Goal: Task Accomplishment & Management: Use online tool/utility

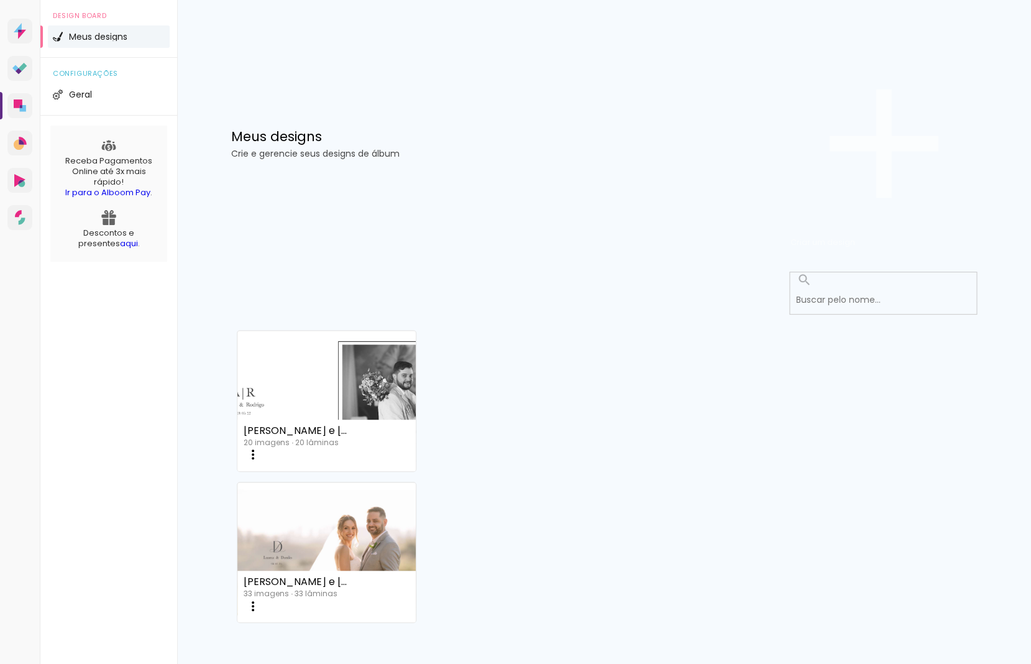
click at [855, 236] on span "Criar um design" at bounding box center [823, 242] width 65 height 12
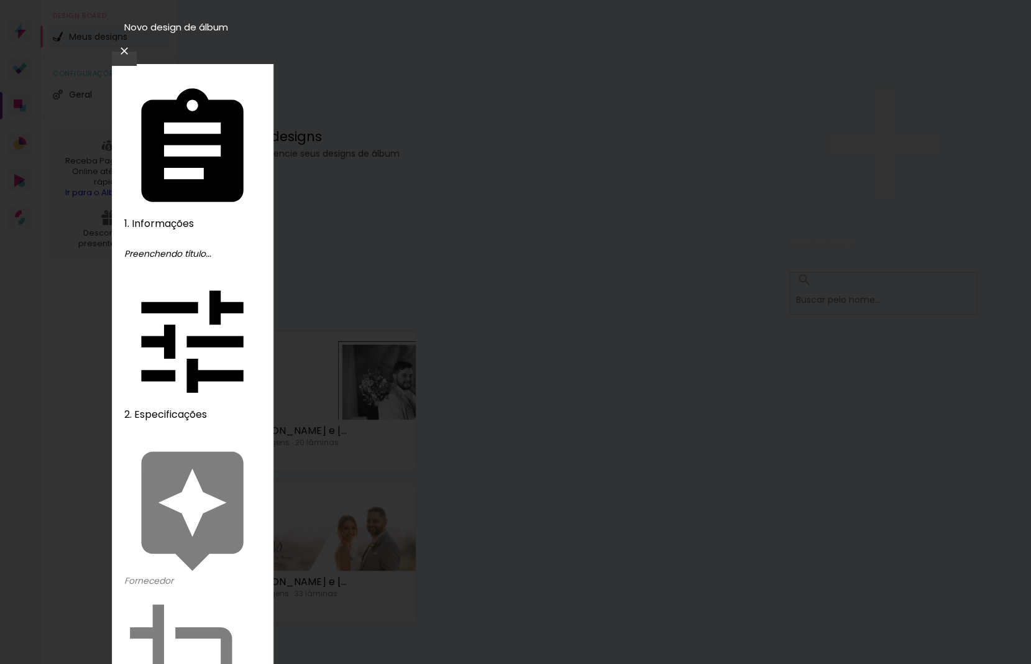
type input "Letícia e [PERSON_NAME]"
type paper-input "Letícia e [PERSON_NAME]"
click at [0, 0] on slot "Avançar" at bounding box center [0, 0] width 0 height 0
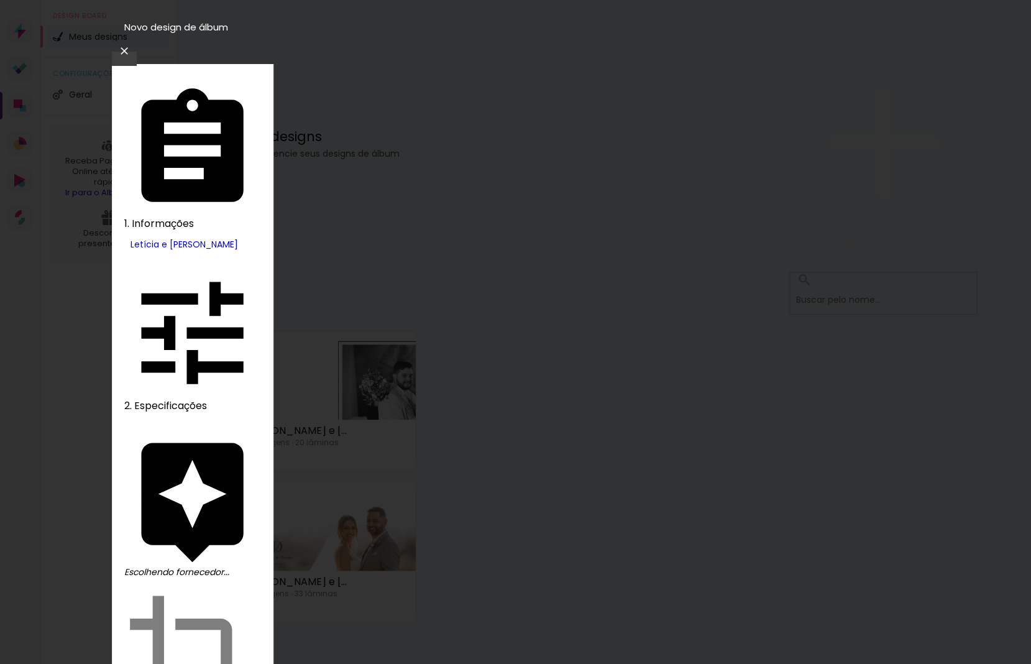
click at [0, 0] on slot "Tamanho Livre" at bounding box center [0, 0] width 0 height 0
click at [0, 0] on slot "Avançar" at bounding box center [0, 0] width 0 height 0
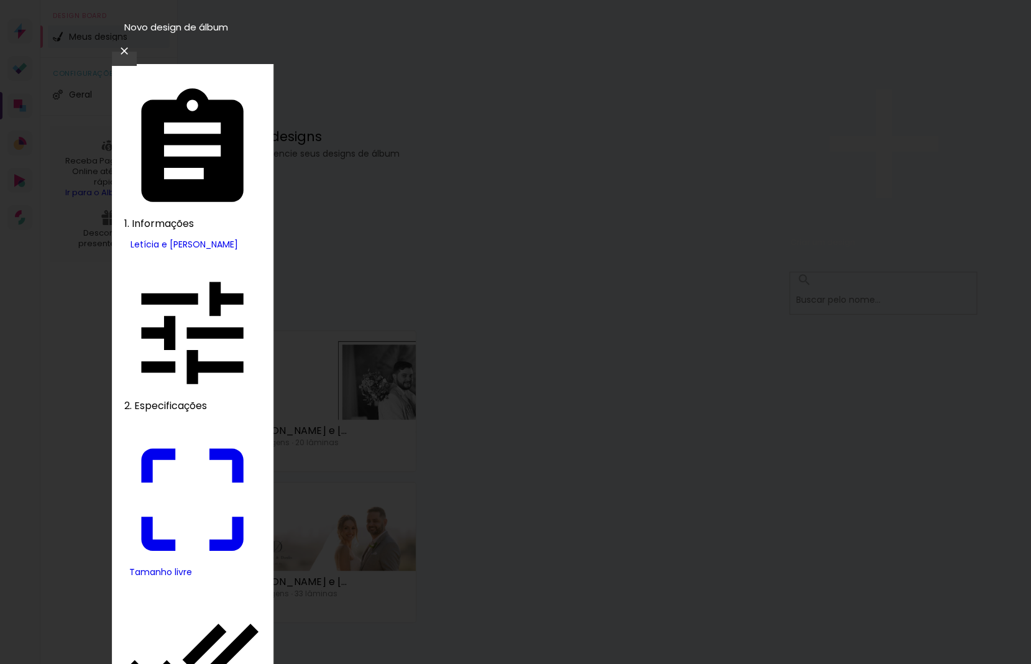
drag, startPoint x: 301, startPoint y: 357, endPoint x: 271, endPoint y: 357, distance: 30.5
type input "25"
type paper-input "25"
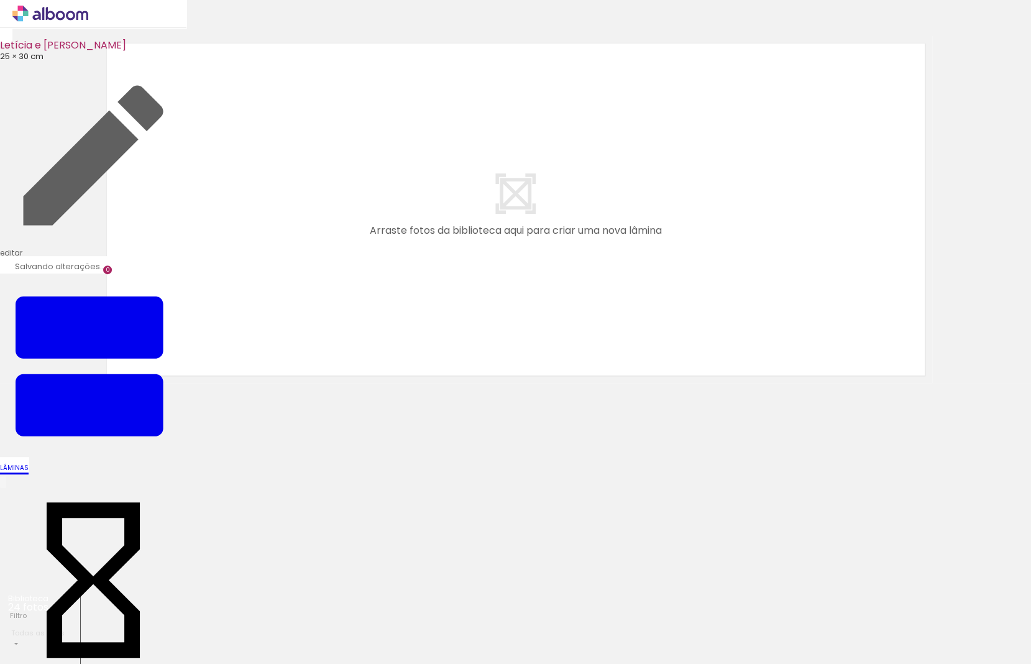
click at [869, 269] on quentale-layouter at bounding box center [515, 209] width 833 height 347
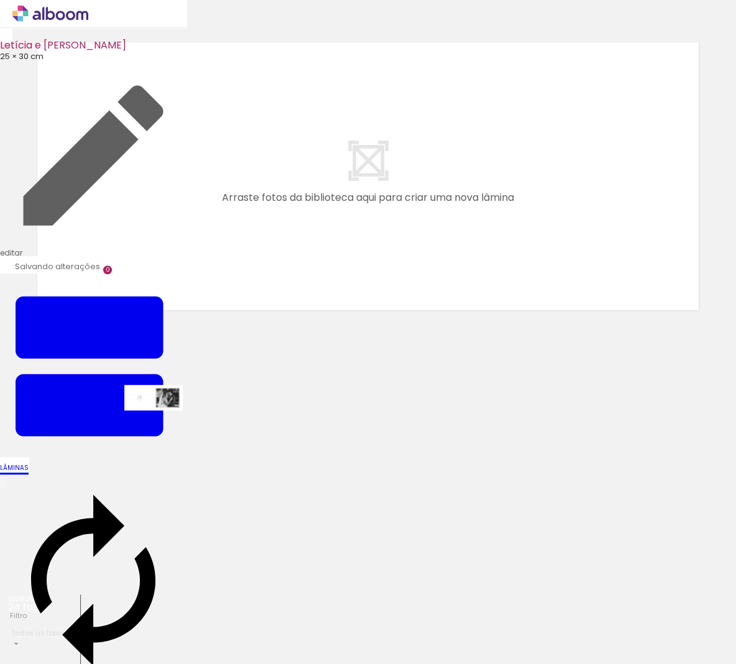
drag, startPoint x: 128, startPoint y: 626, endPoint x: 163, endPoint y: 423, distance: 205.6
click at [163, 423] on quentale-workspace at bounding box center [368, 332] width 736 height 664
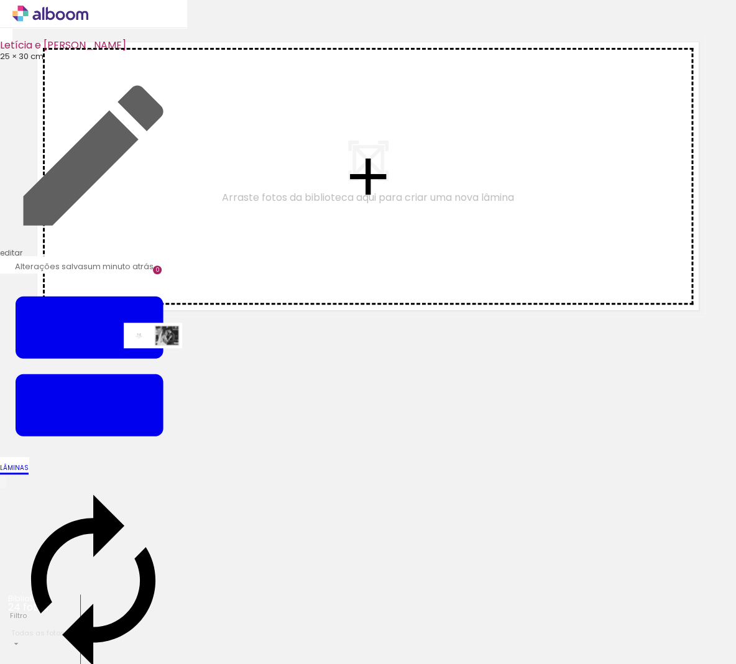
drag, startPoint x: 128, startPoint y: 619, endPoint x: 162, endPoint y: 359, distance: 262.7
click at [162, 359] on quentale-workspace at bounding box center [368, 332] width 736 height 664
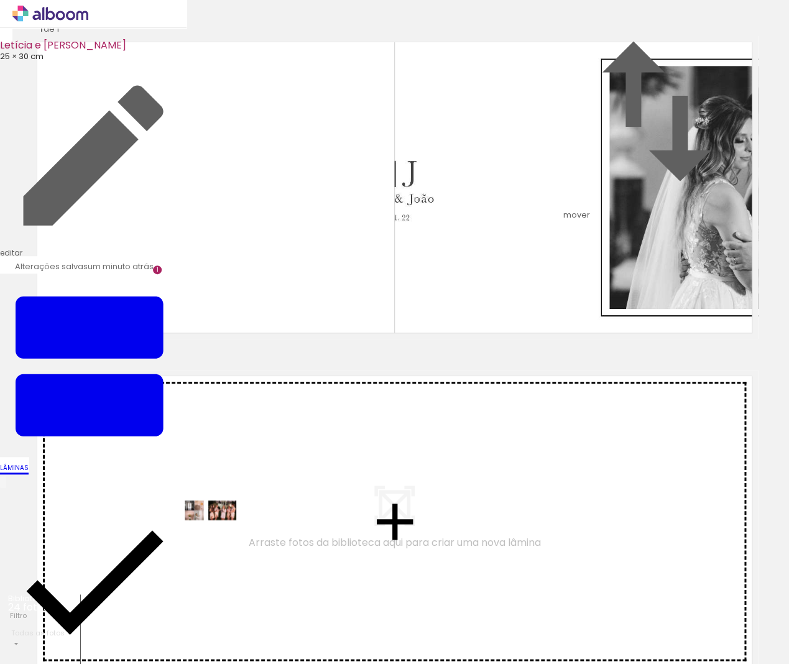
drag, startPoint x: 209, startPoint y: 628, endPoint x: 218, endPoint y: 536, distance: 93.0
click at [218, 536] on quentale-workspace at bounding box center [394, 332] width 789 height 664
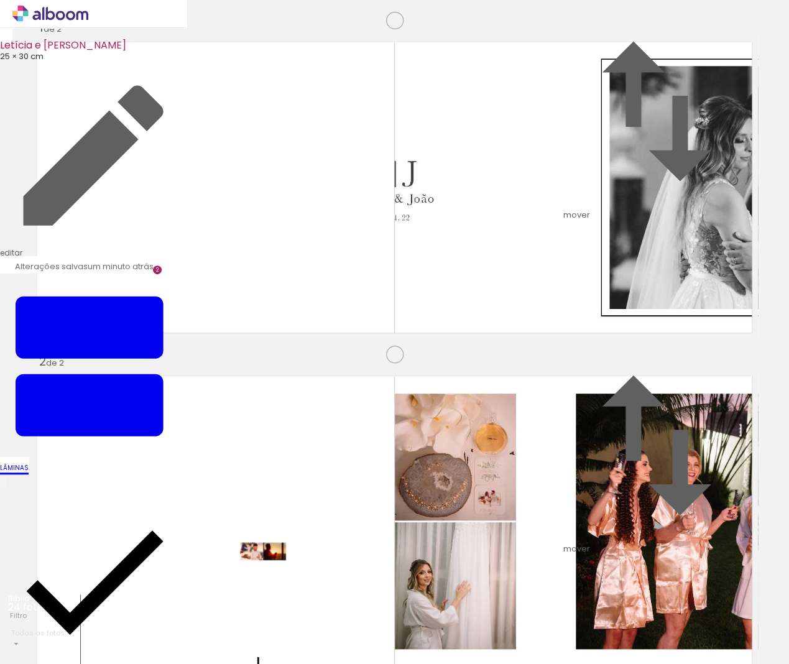
drag, startPoint x: 267, startPoint y: 625, endPoint x: 272, endPoint y: 577, distance: 48.2
click at [272, 577] on quentale-workspace at bounding box center [394, 332] width 789 height 664
drag, startPoint x: 326, startPoint y: 622, endPoint x: 326, endPoint y: 571, distance: 51.0
click at [326, 571] on quentale-workspace at bounding box center [394, 332] width 789 height 664
drag, startPoint x: 392, startPoint y: 624, endPoint x: 387, endPoint y: 569, distance: 54.9
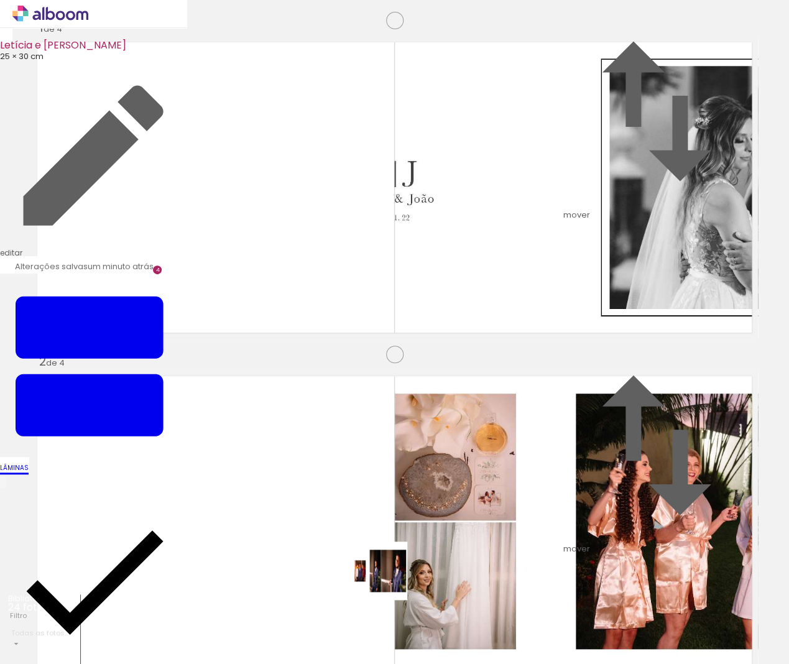
click at [387, 569] on quentale-workspace at bounding box center [394, 332] width 789 height 664
click at [447, 571] on quentale-workspace at bounding box center [394, 332] width 789 height 664
drag, startPoint x: 525, startPoint y: 623, endPoint x: 531, endPoint y: 591, distance: 32.3
click at [511, 578] on quentale-workspace at bounding box center [394, 332] width 789 height 664
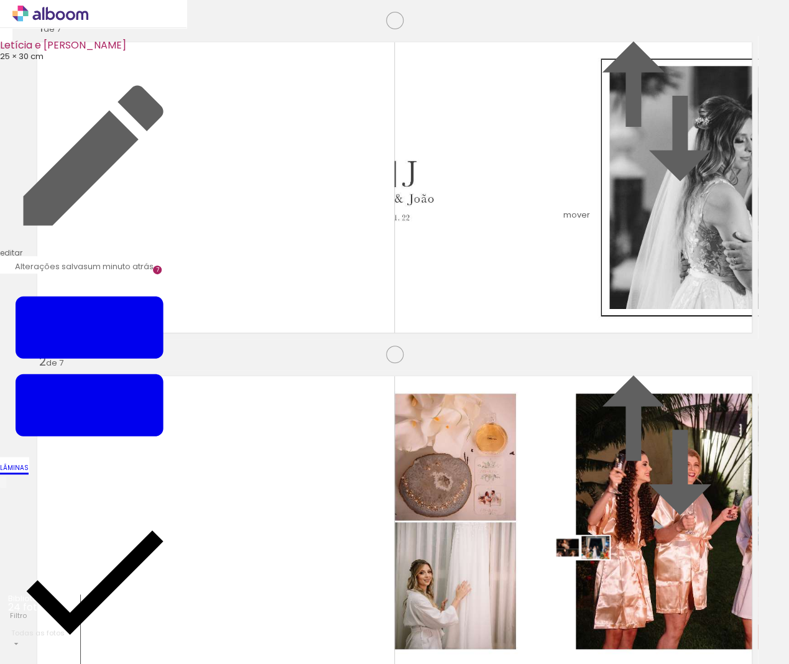
drag, startPoint x: 613, startPoint y: 633, endPoint x: 591, endPoint y: 573, distance: 63.7
click at [591, 573] on quentale-workspace at bounding box center [394, 332] width 789 height 664
drag, startPoint x: 679, startPoint y: 630, endPoint x: 640, endPoint y: 577, distance: 65.8
click at [640, 577] on quentale-workspace at bounding box center [394, 332] width 789 height 664
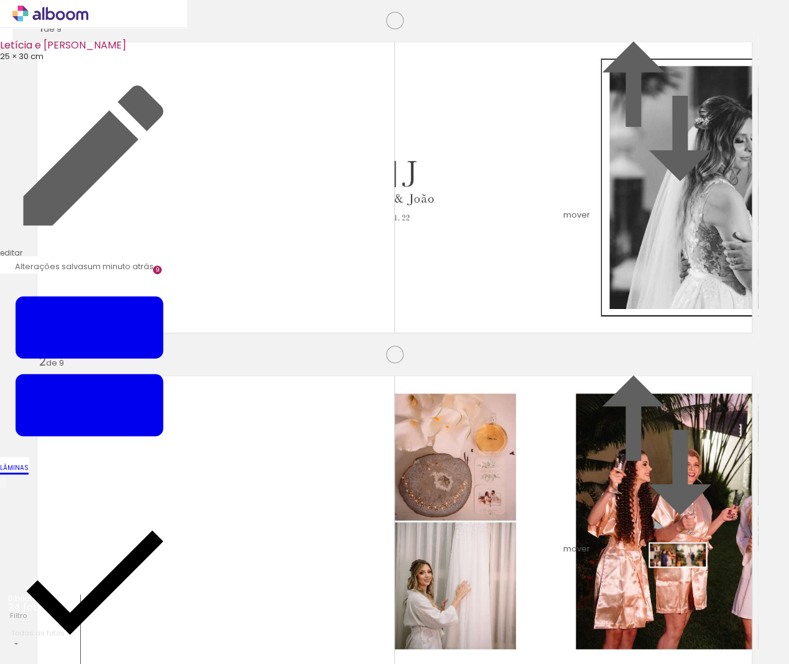
drag, startPoint x: 738, startPoint y: 632, endPoint x: 687, endPoint y: 581, distance: 72.1
click at [687, 581] on quentale-workspace at bounding box center [394, 332] width 789 height 664
drag, startPoint x: 464, startPoint y: 630, endPoint x: 463, endPoint y: 561, distance: 69.0
click at [463, 561] on quentale-workspace at bounding box center [394, 332] width 789 height 664
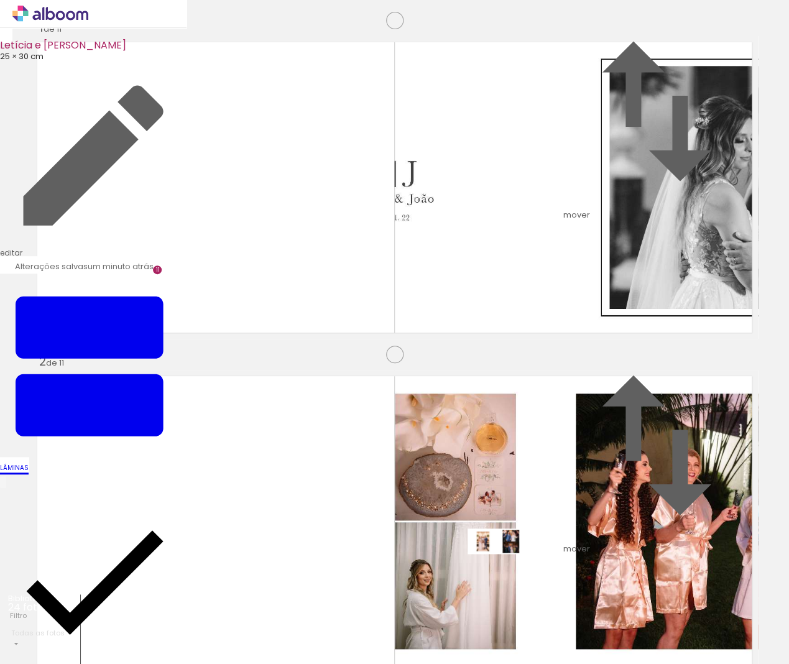
drag, startPoint x: 510, startPoint y: 619, endPoint x: 506, endPoint y: 567, distance: 52.3
click at [506, 567] on quentale-workspace at bounding box center [394, 332] width 789 height 664
drag, startPoint x: 572, startPoint y: 623, endPoint x: 565, endPoint y: 572, distance: 51.4
click at [565, 572] on quentale-workspace at bounding box center [394, 332] width 789 height 664
drag, startPoint x: 643, startPoint y: 625, endPoint x: 614, endPoint y: 564, distance: 67.6
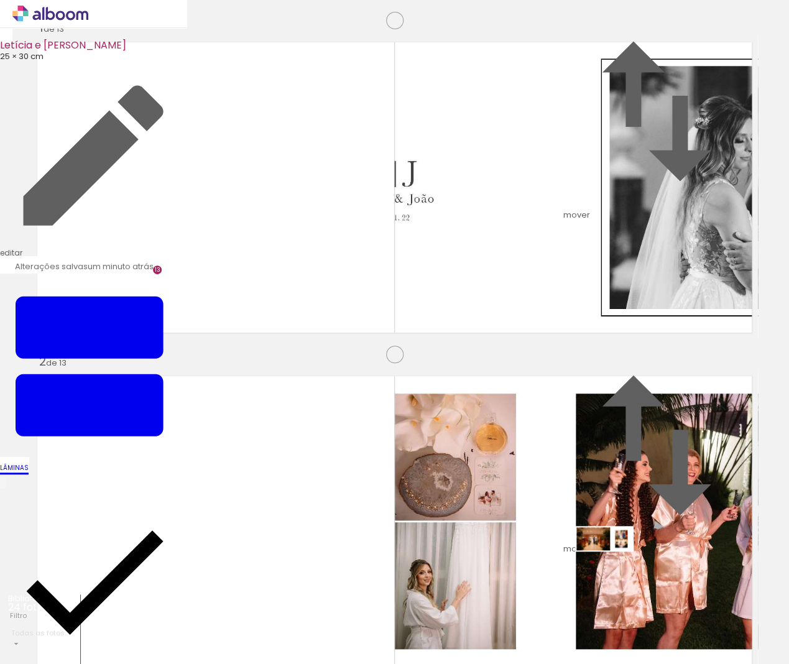
click at [614, 564] on quentale-workspace at bounding box center [394, 332] width 789 height 664
drag, startPoint x: 709, startPoint y: 618, endPoint x: 656, endPoint y: 566, distance: 73.8
click at [656, 566] on quentale-workspace at bounding box center [394, 332] width 789 height 664
drag, startPoint x: 577, startPoint y: 623, endPoint x: 564, endPoint y: 569, distance: 55.6
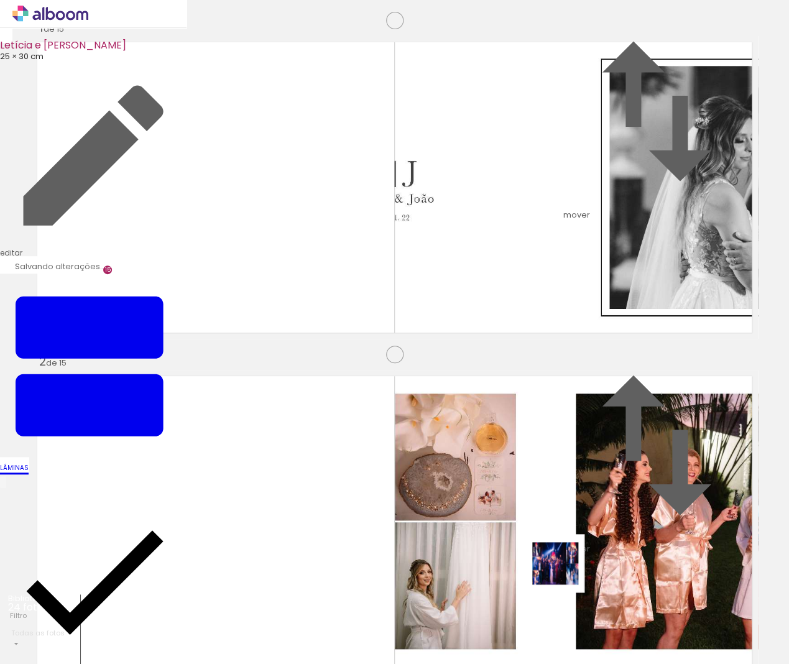
click at [564, 569] on quentale-workspace at bounding box center [394, 332] width 789 height 664
drag, startPoint x: 646, startPoint y: 622, endPoint x: 620, endPoint y: 574, distance: 54.0
click at [620, 574] on quentale-workspace at bounding box center [394, 332] width 789 height 664
click at [668, 583] on quentale-workspace at bounding box center [394, 332] width 789 height 664
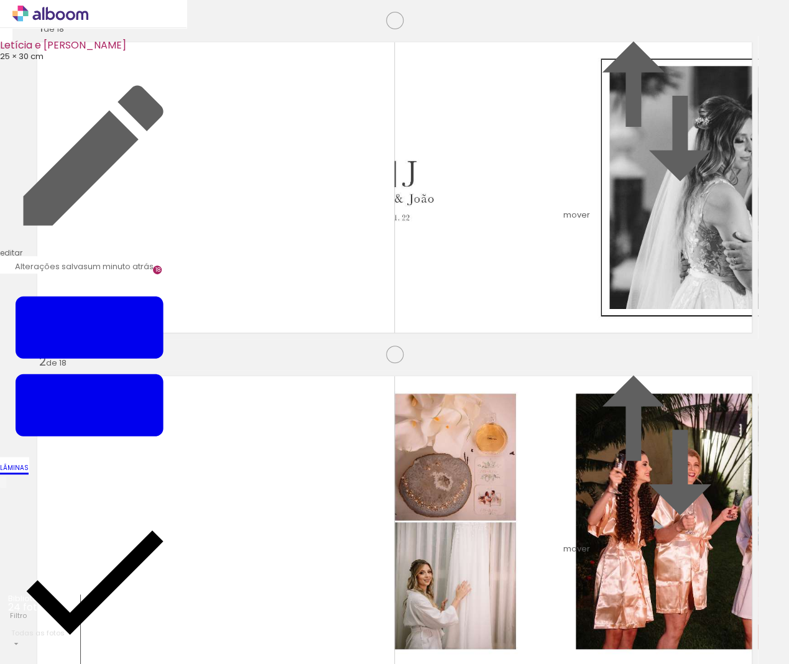
scroll to position [0, 760]
drag, startPoint x: 621, startPoint y: 621, endPoint x: 600, endPoint y: 565, distance: 59.6
click at [600, 565] on quentale-workspace at bounding box center [394, 332] width 789 height 664
drag, startPoint x: 690, startPoint y: 615, endPoint x: 654, endPoint y: 570, distance: 58.0
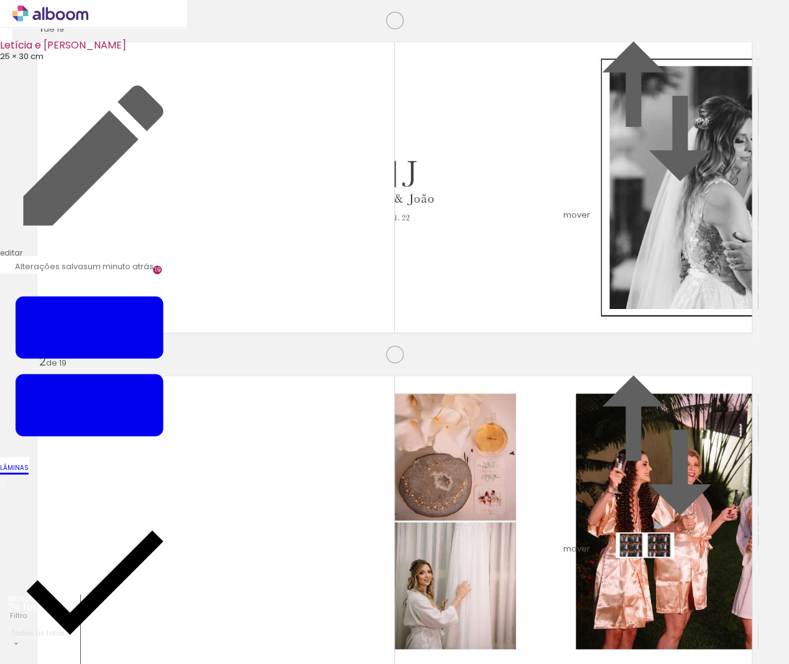
click at [654, 570] on quentale-workspace at bounding box center [394, 332] width 789 height 664
drag, startPoint x: 745, startPoint y: 623, endPoint x: 695, endPoint y: 568, distance: 74.8
click at [695, 568] on quentale-workspace at bounding box center [394, 332] width 789 height 664
drag, startPoint x: 600, startPoint y: 613, endPoint x: 573, endPoint y: 543, distance: 75.4
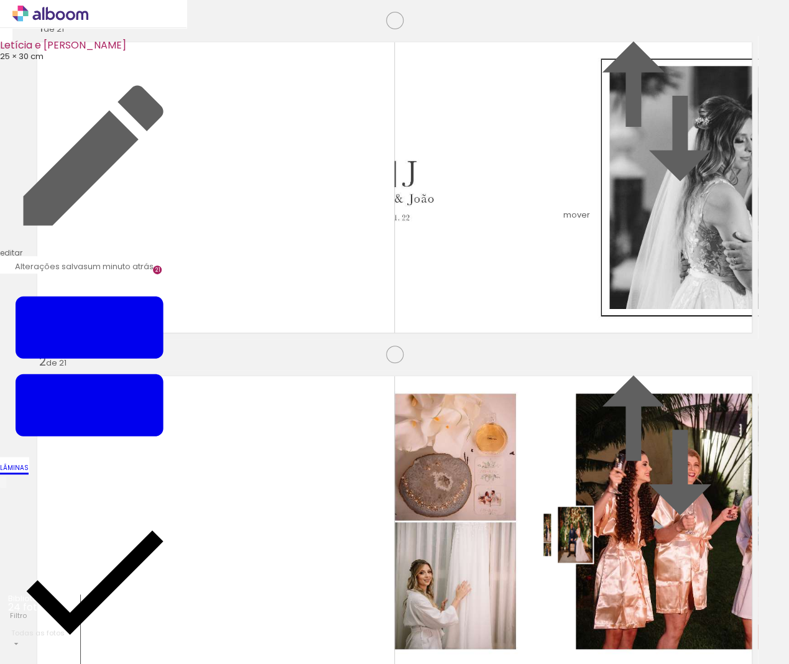
click at [573, 543] on quentale-workspace at bounding box center [394, 332] width 789 height 664
drag, startPoint x: 664, startPoint y: 618, endPoint x: 643, endPoint y: 556, distance: 65.7
click at [643, 556] on quentale-workspace at bounding box center [394, 332] width 789 height 664
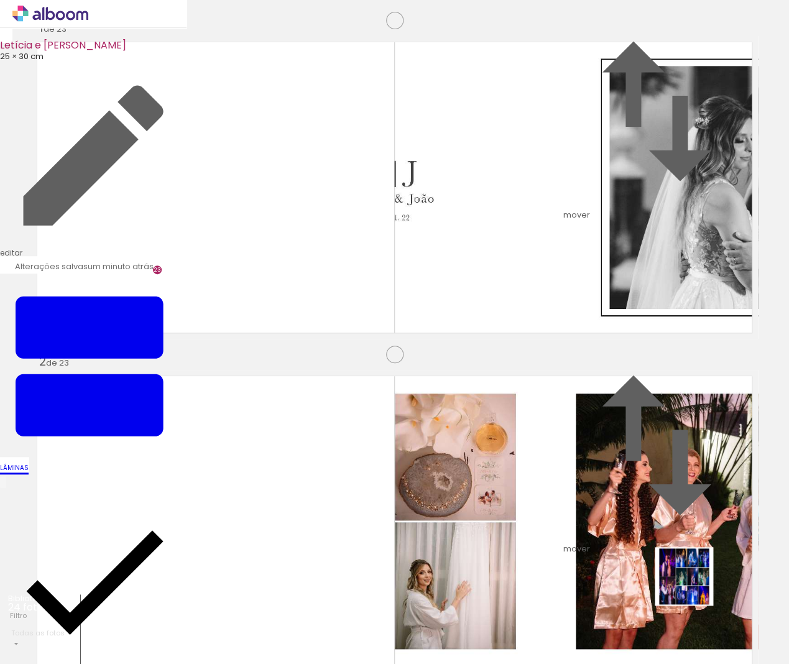
drag, startPoint x: 717, startPoint y: 616, endPoint x: 681, endPoint y: 572, distance: 57.0
click at [681, 572] on quentale-workspace at bounding box center [394, 332] width 789 height 664
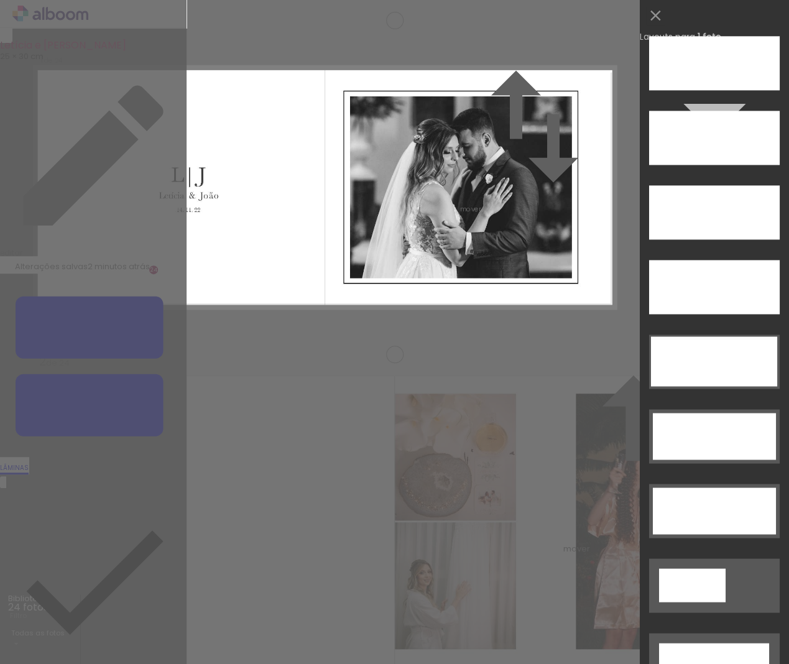
scroll to position [3442, 0]
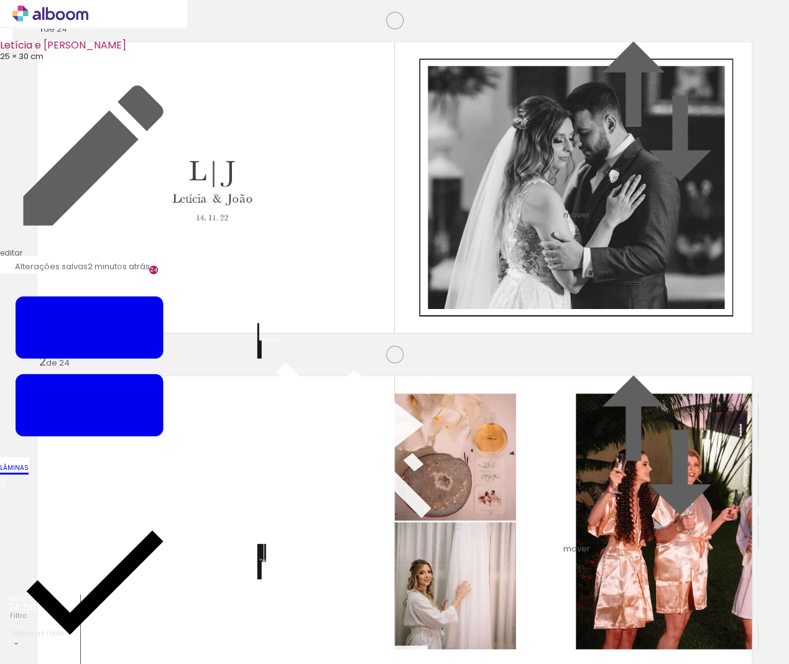
scroll to position [242, 0]
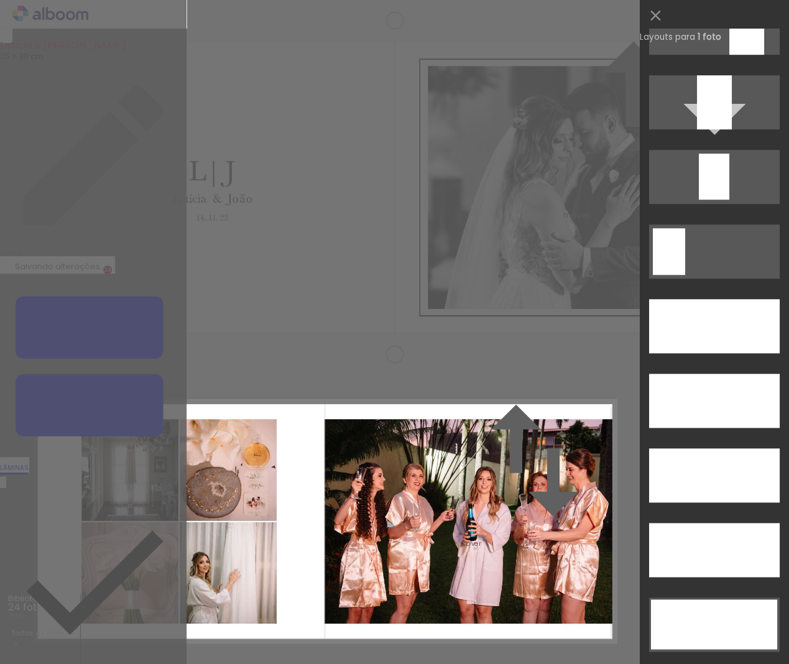
scroll to position [3367, 0]
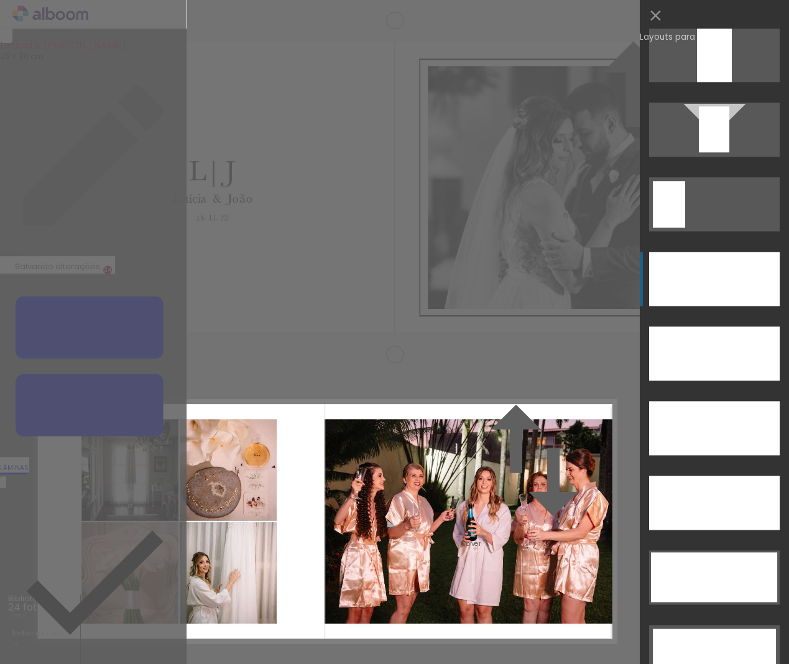
click at [694, 401] on div at bounding box center [714, 428] width 131 height 54
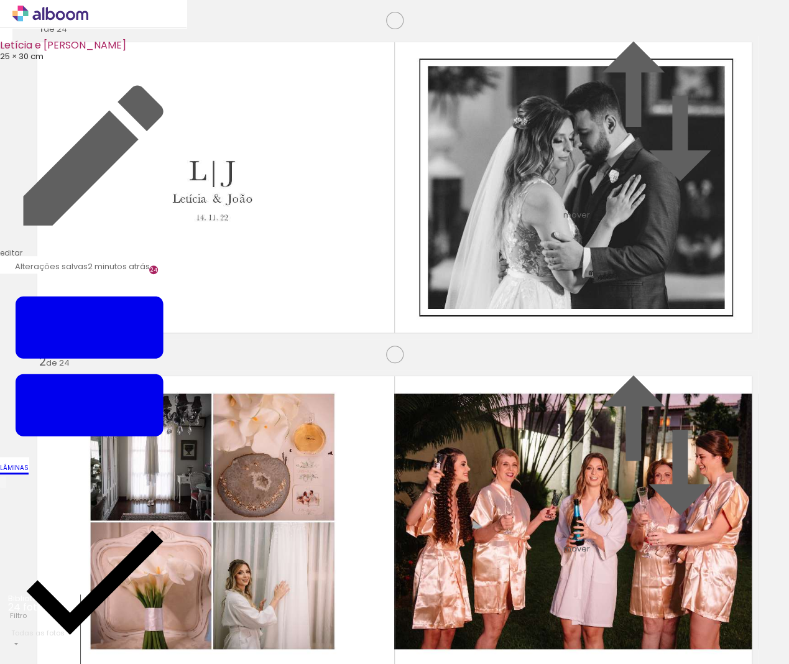
scroll to position [573, 0]
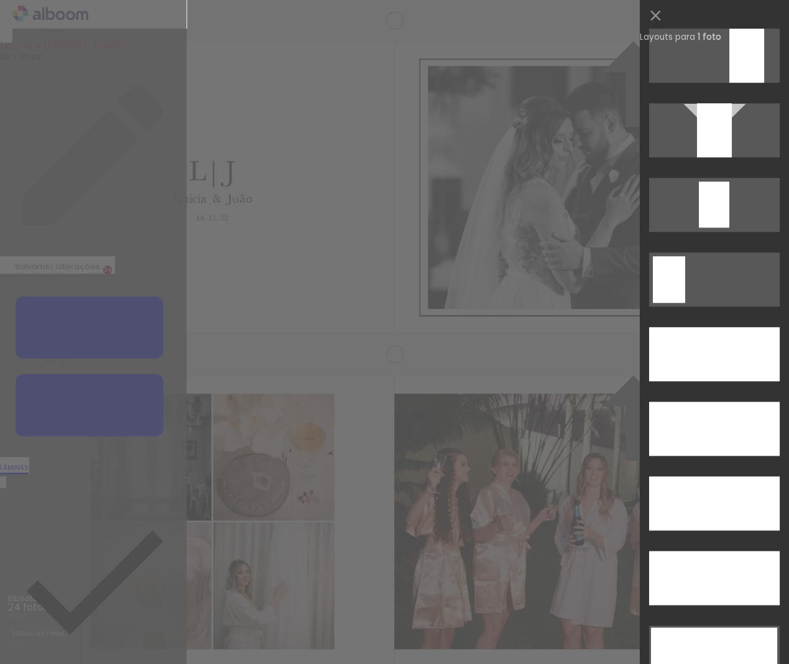
scroll to position [3315, 0]
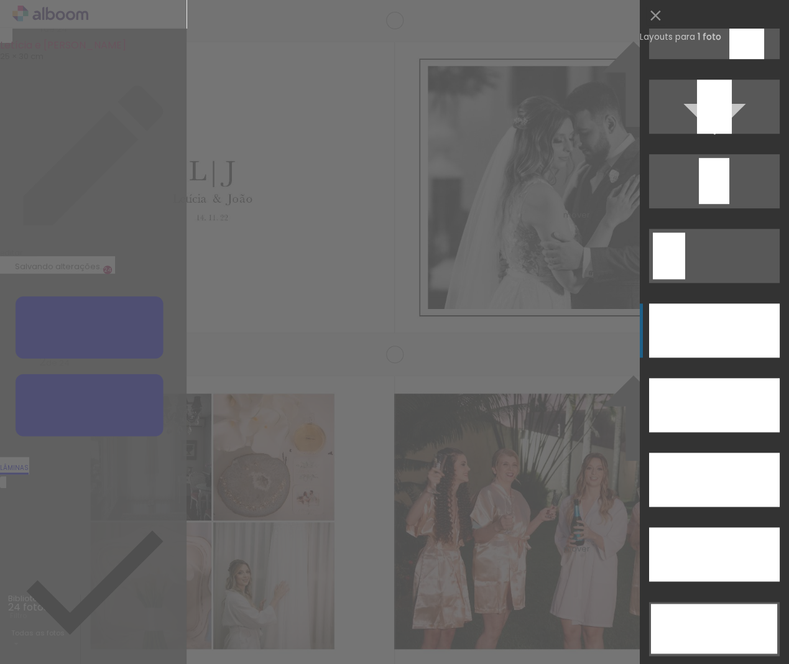
click at [688, 338] on div at bounding box center [714, 330] width 131 height 54
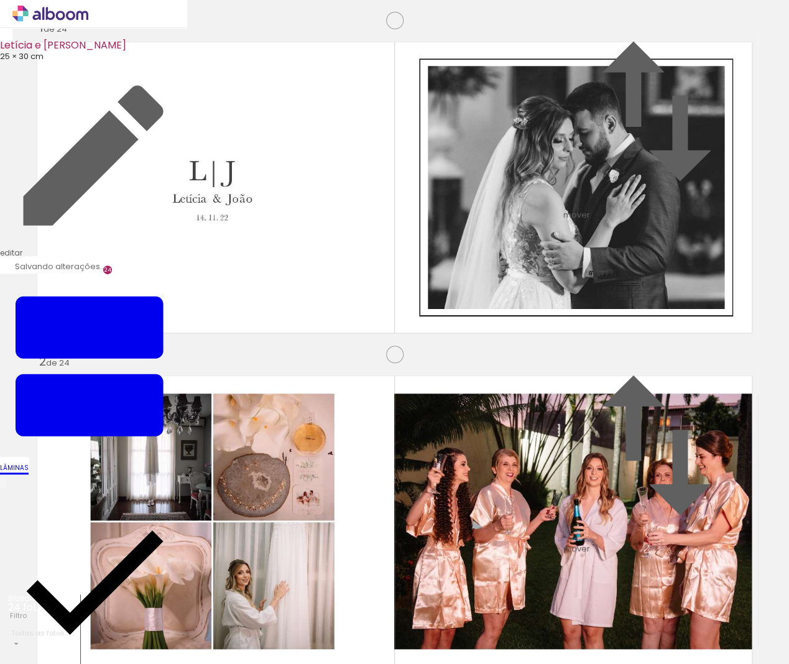
scroll to position [963, 0]
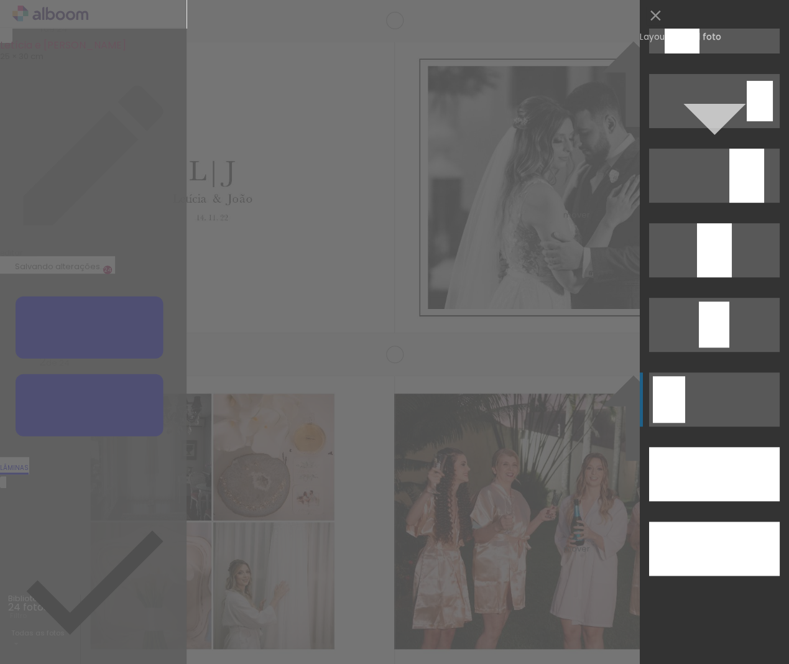
scroll to position [3263, 0]
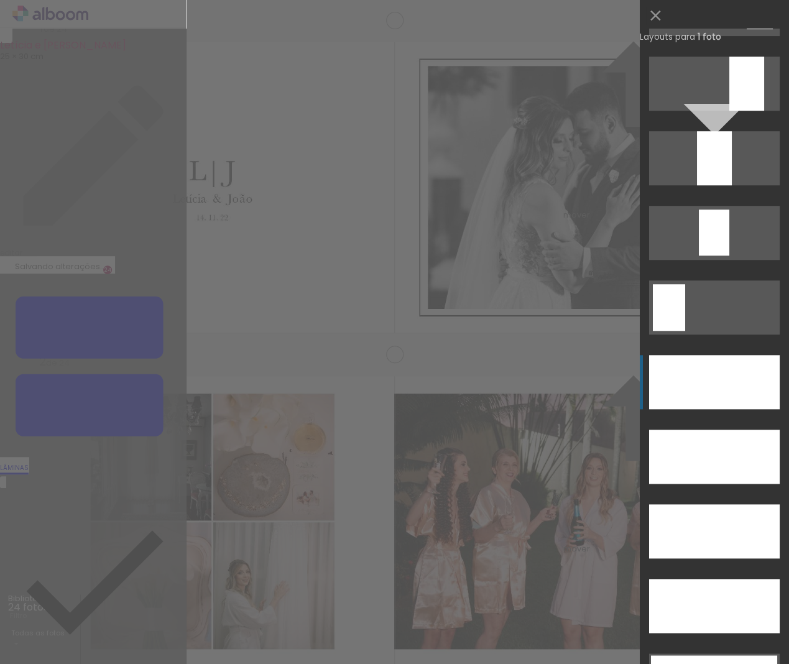
click at [718, 397] on div at bounding box center [714, 382] width 131 height 54
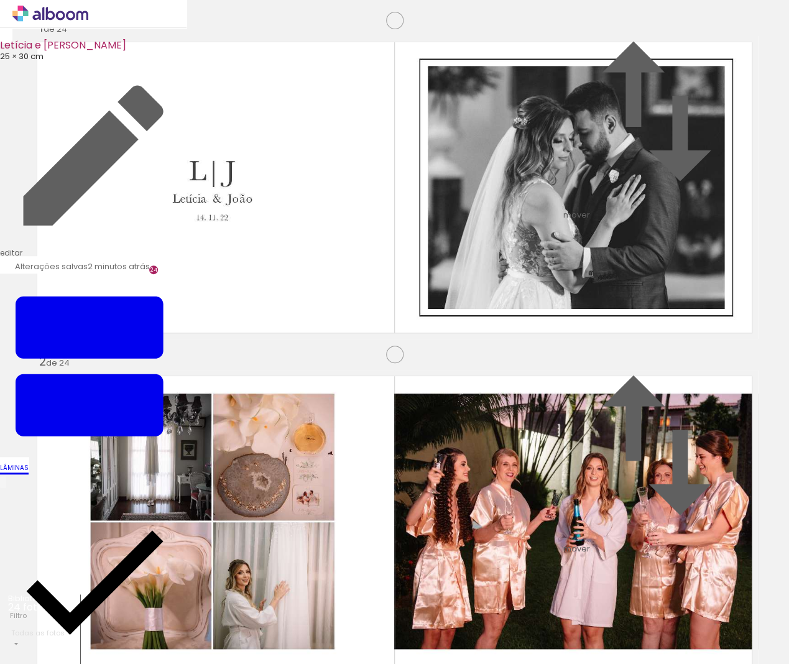
scroll to position [1282, 0]
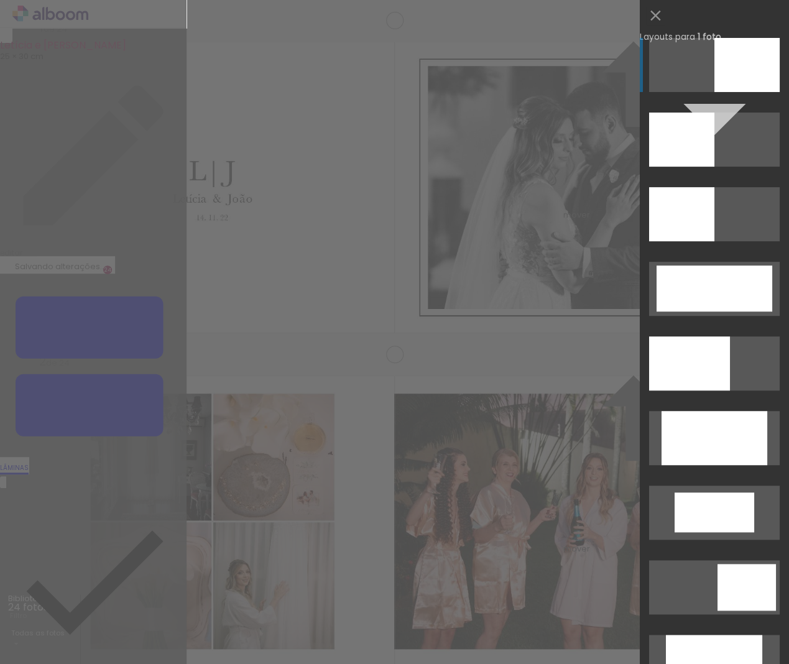
scroll to position [0, 0]
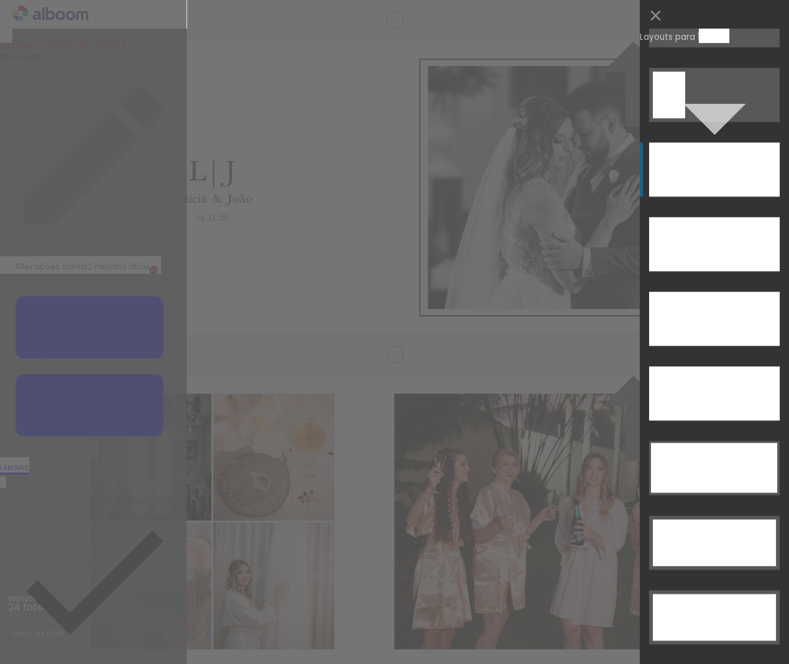
click at [684, 217] on div at bounding box center [714, 244] width 131 height 54
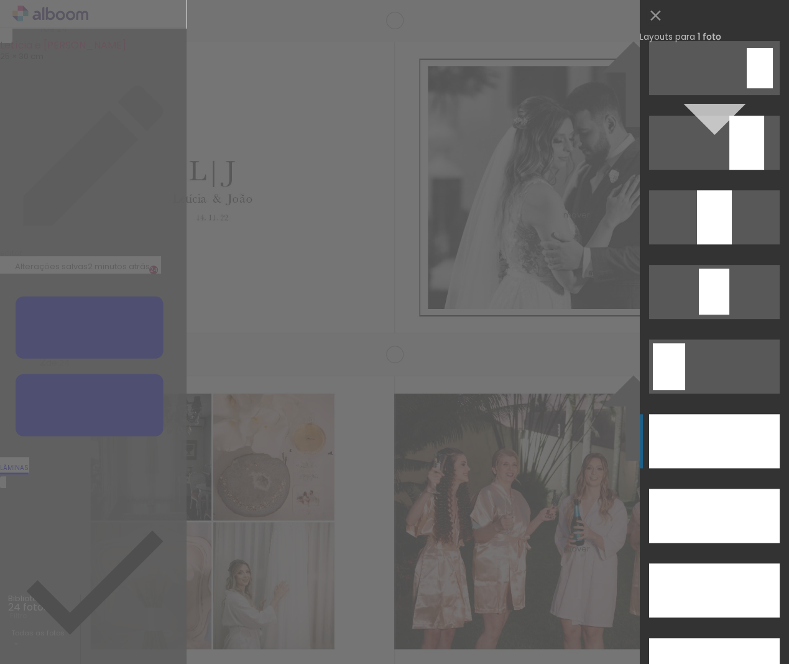
click at [720, 416] on div at bounding box center [714, 441] width 131 height 54
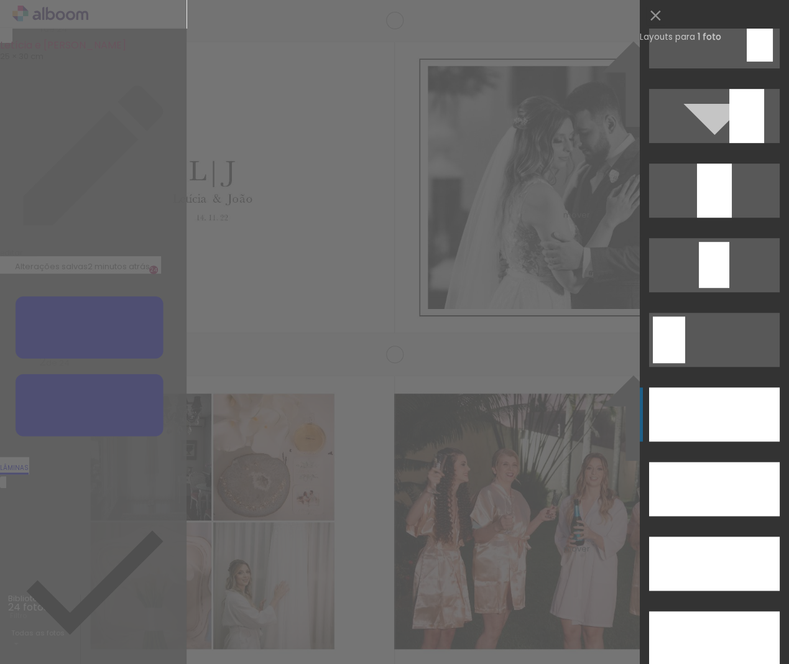
click at [688, 462] on div at bounding box center [714, 489] width 131 height 54
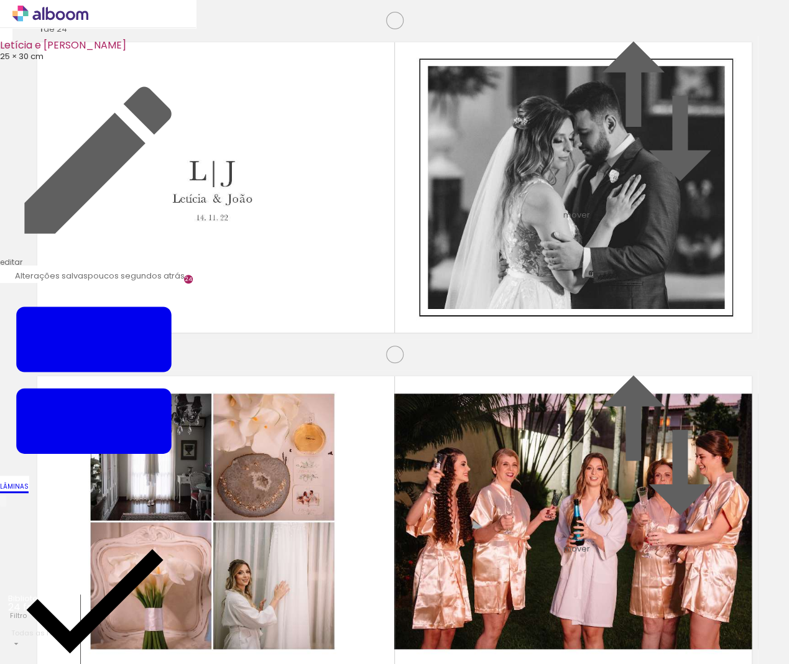
scroll to position [2604, 0]
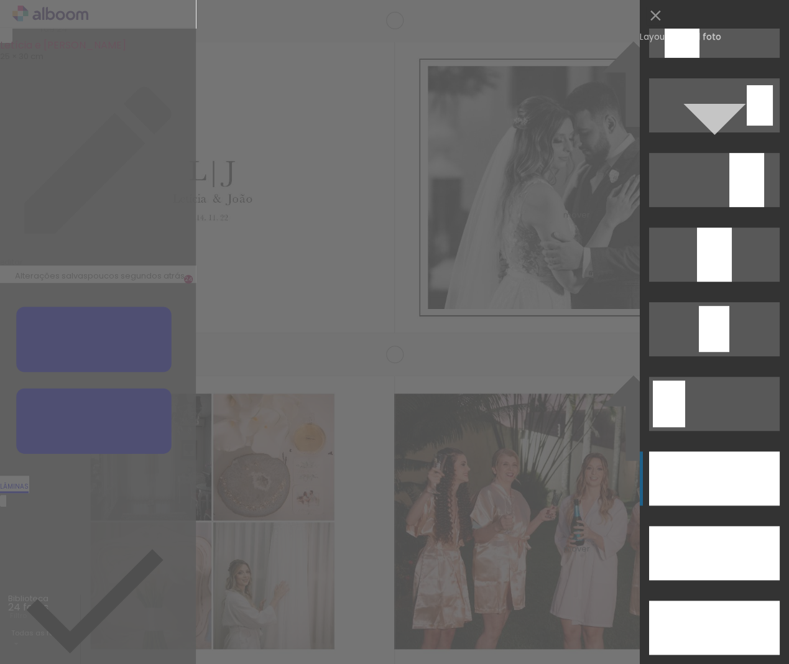
click at [713, 600] on div at bounding box center [714, 627] width 131 height 54
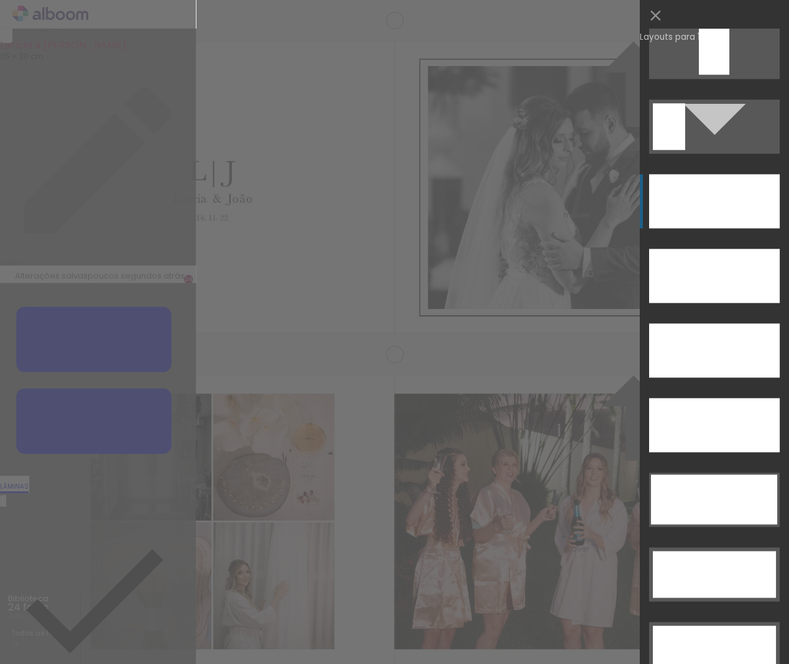
click at [712, 202] on div at bounding box center [714, 201] width 131 height 54
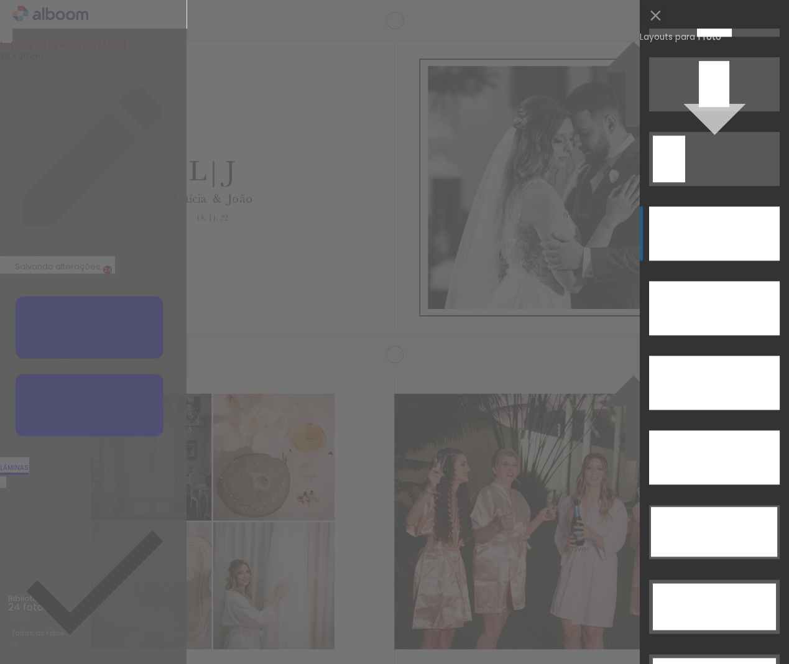
click at [732, 37] on div at bounding box center [714, 10] width 35 height 54
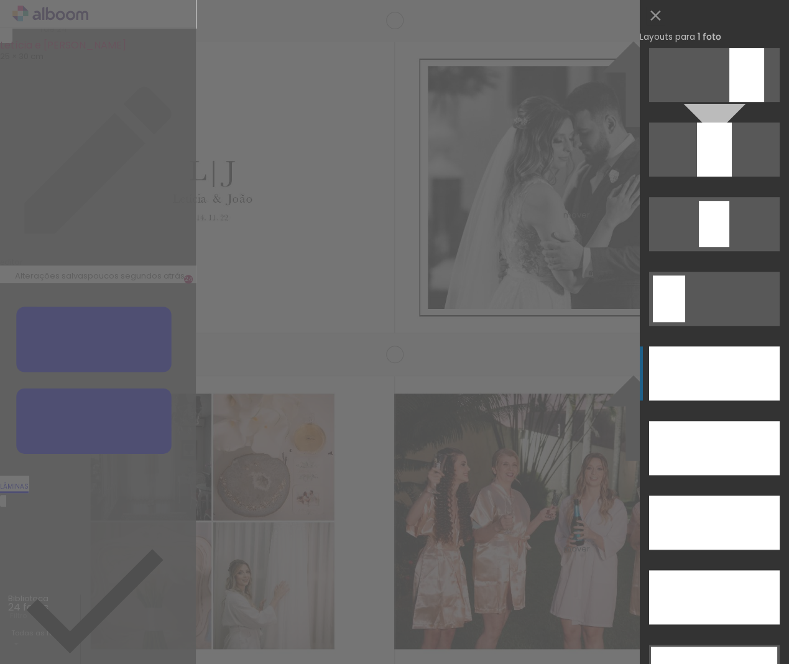
click at [692, 421] on div at bounding box center [714, 448] width 131 height 54
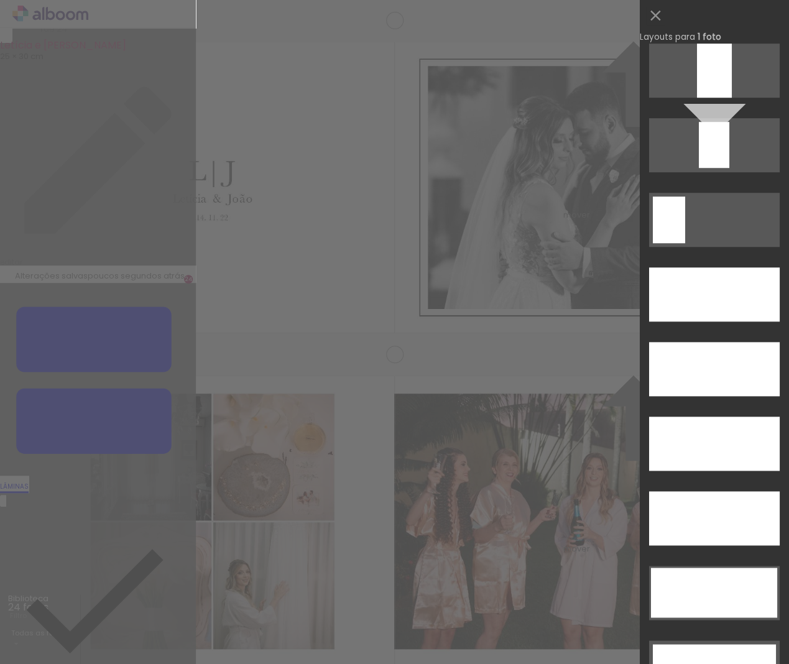
click at [715, 416] on div at bounding box center [714, 443] width 131 height 54
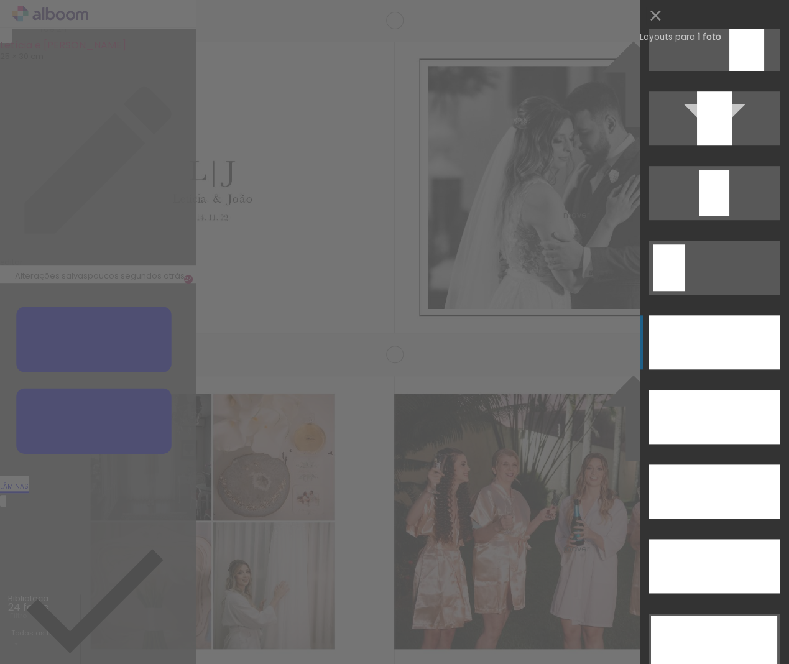
click at [701, 390] on div at bounding box center [714, 417] width 131 height 54
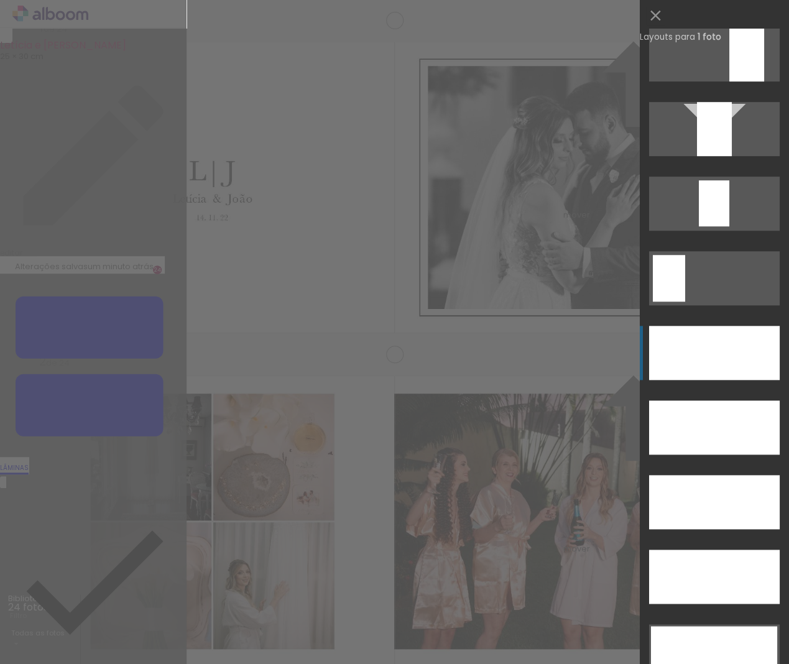
click at [683, 400] on div at bounding box center [714, 427] width 131 height 54
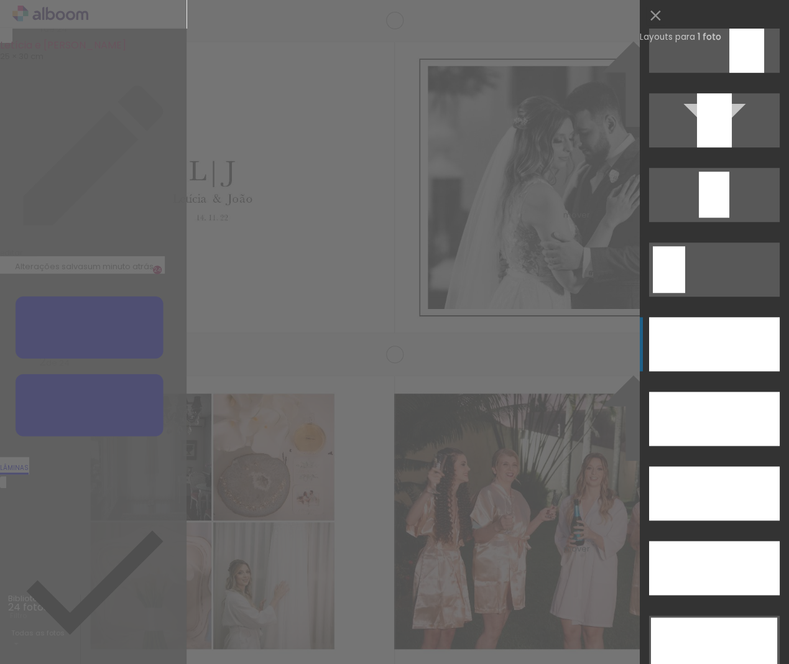
click at [692, 466] on div at bounding box center [714, 493] width 131 height 54
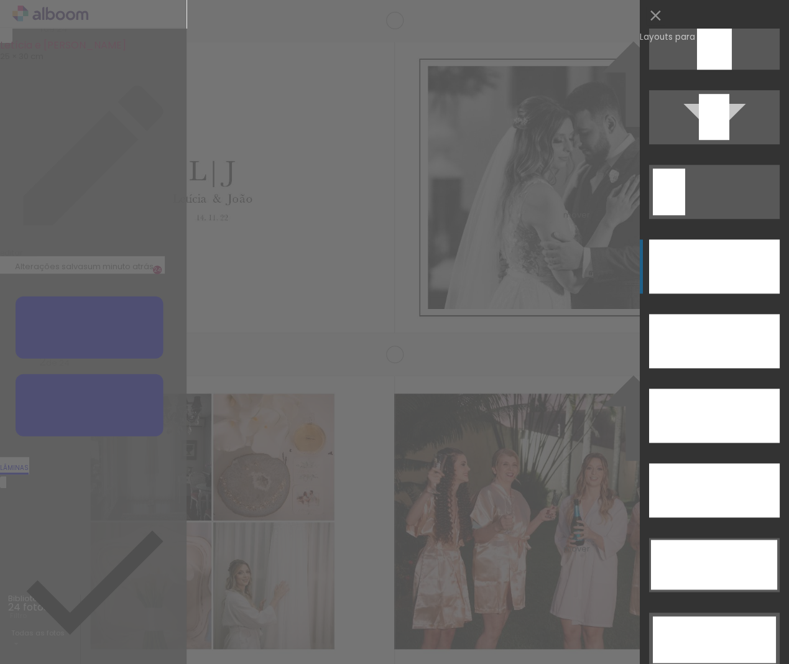
click at [727, 314] on div at bounding box center [714, 341] width 131 height 54
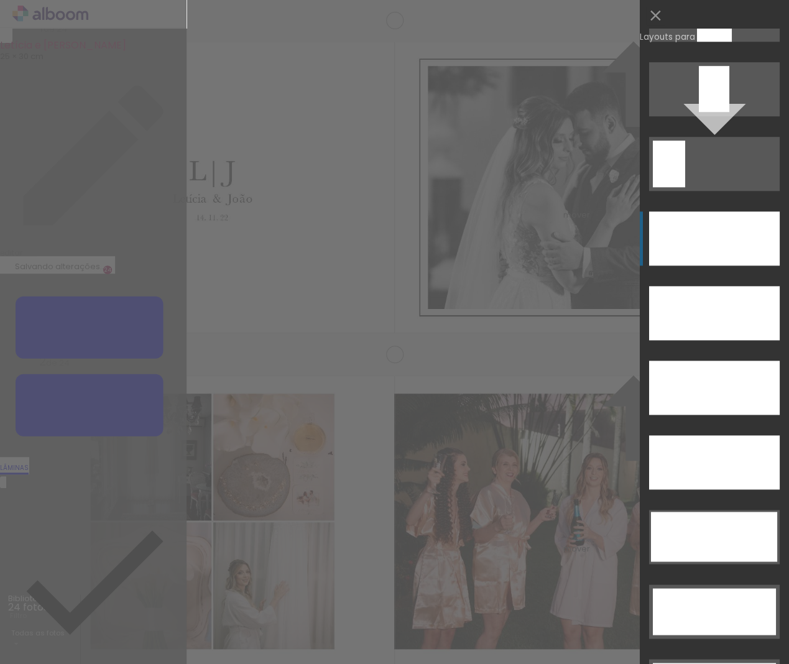
click at [705, 435] on div at bounding box center [714, 462] width 131 height 54
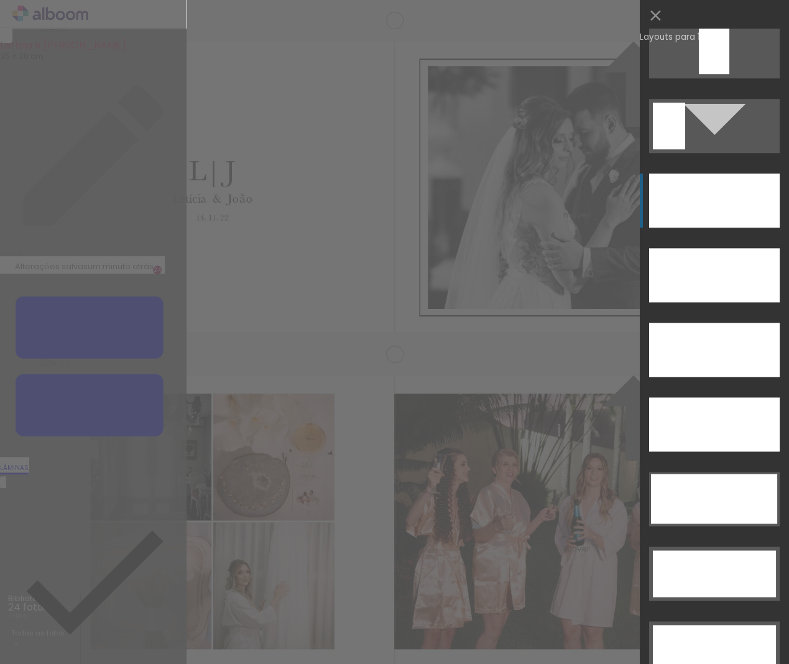
click at [691, 323] on div at bounding box center [714, 350] width 131 height 54
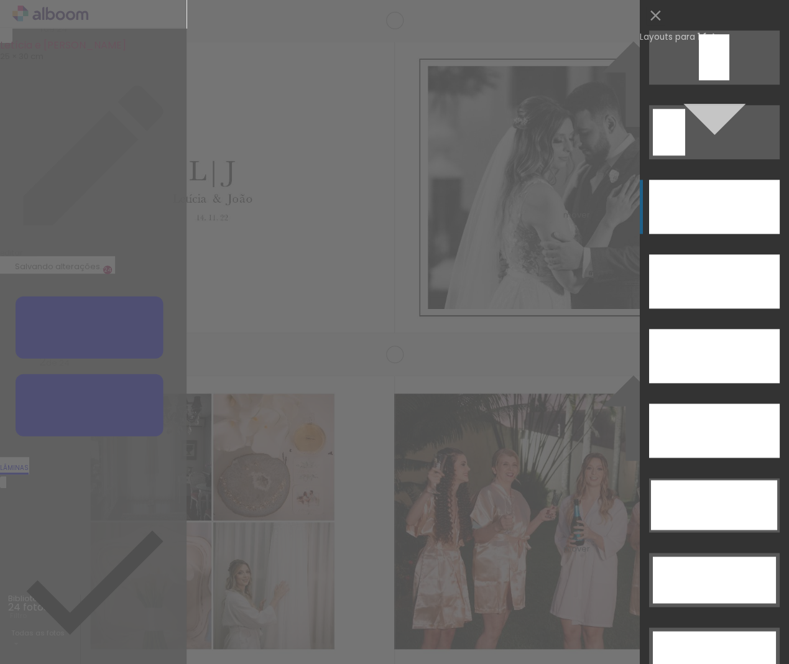
click at [705, 203] on div at bounding box center [714, 207] width 131 height 54
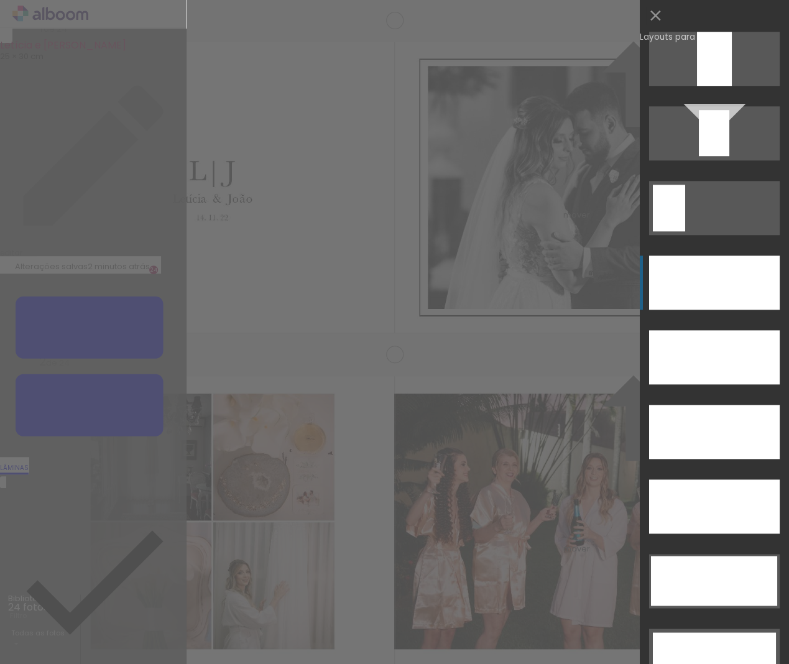
click at [706, 277] on div at bounding box center [714, 282] width 131 height 54
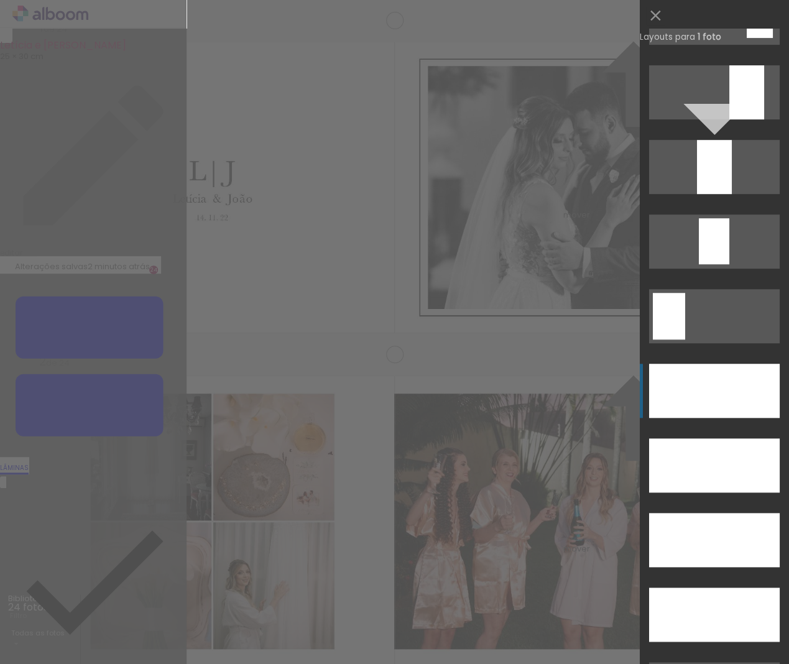
scroll to position [0, 988]
click at [708, 587] on div at bounding box center [714, 614] width 131 height 54
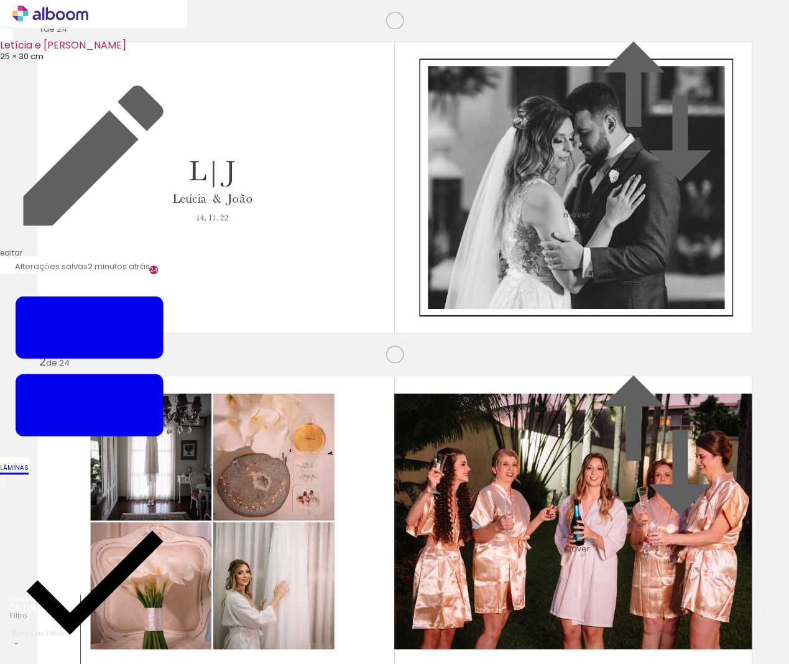
scroll to position [7346, 0]
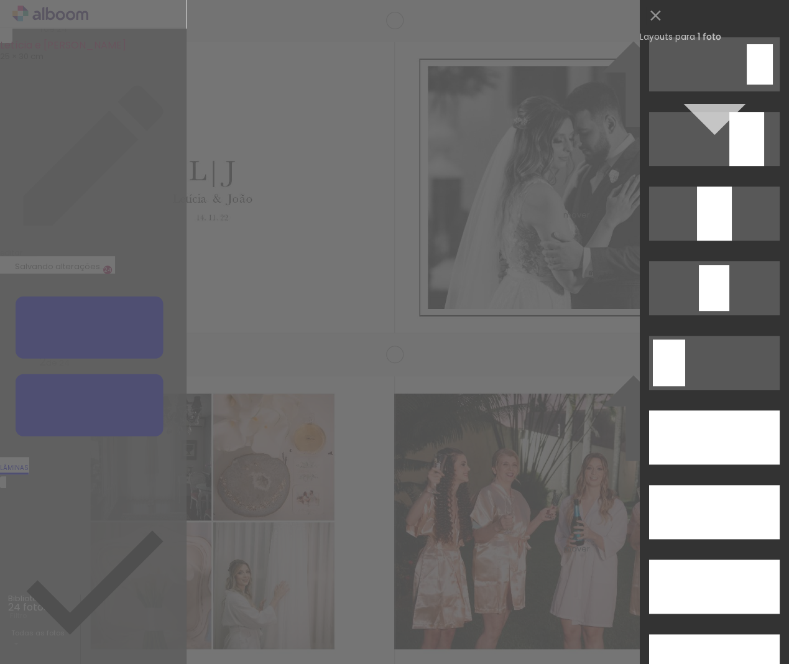
scroll to position [3225, 0]
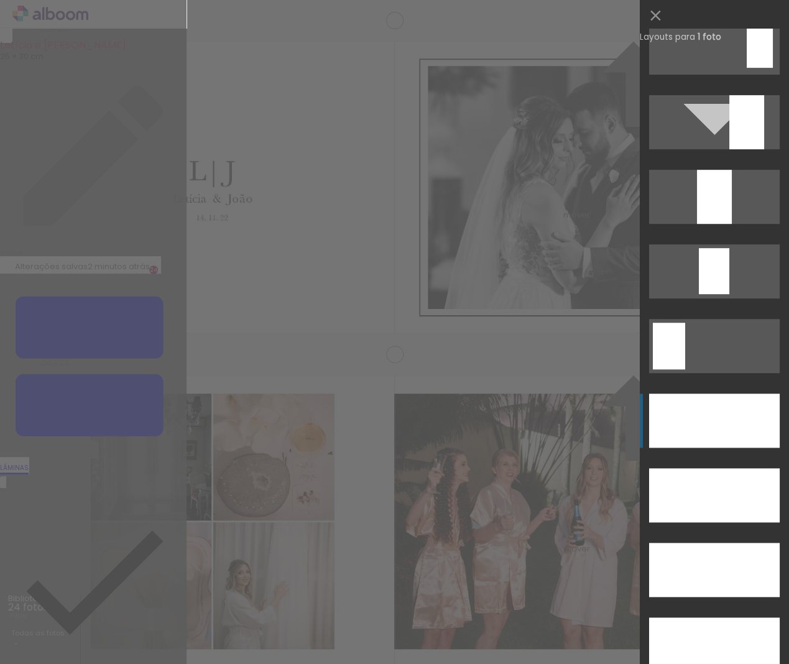
click at [718, 403] on div at bounding box center [714, 420] width 131 height 54
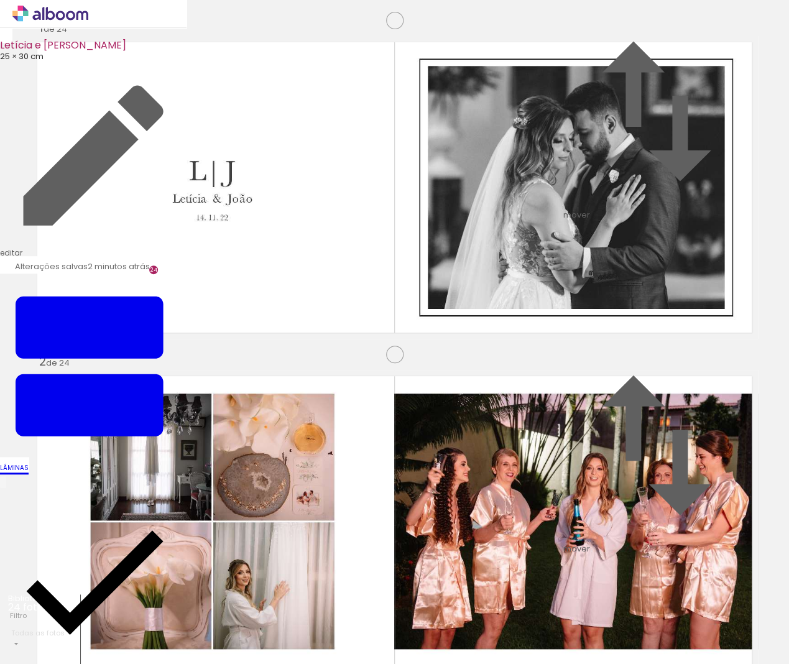
scroll to position [7699, 0]
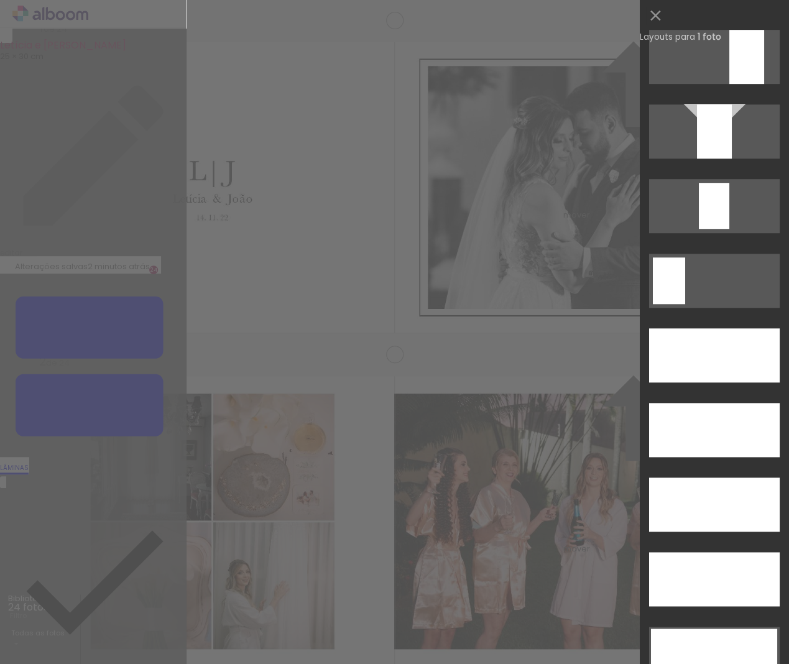
scroll to position [3291, 0]
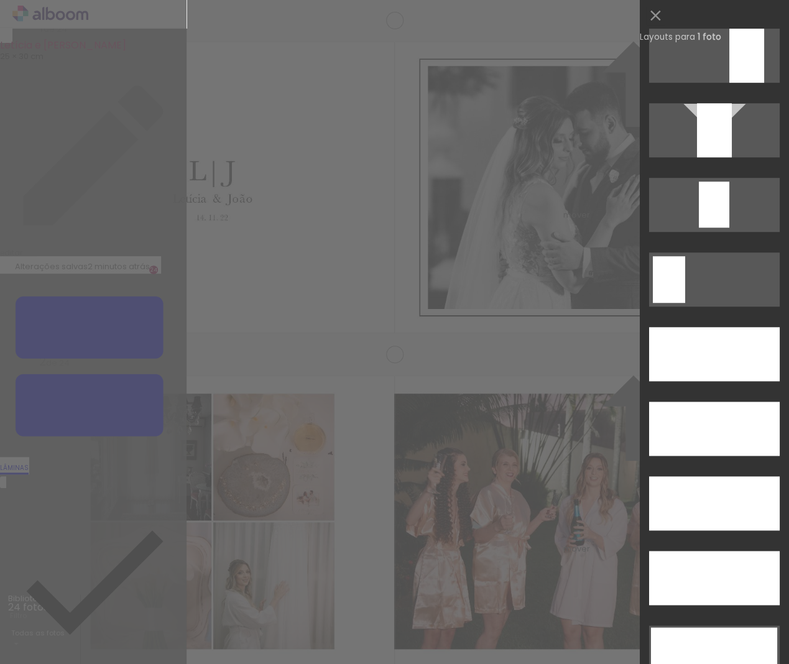
click at [710, 551] on div at bounding box center [714, 578] width 131 height 54
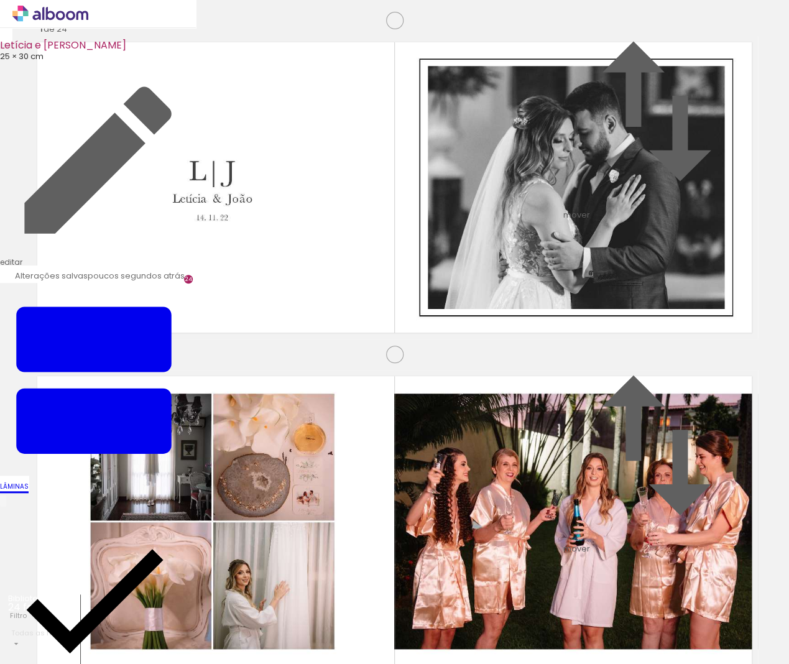
scroll to position [0, 0]
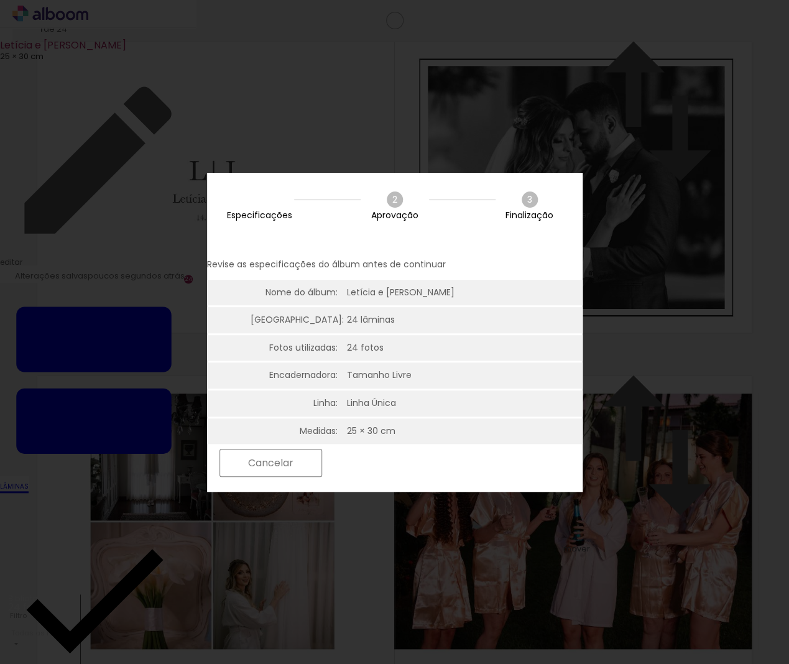
click at [0, 0] on slot "Próximo" at bounding box center [0, 0] width 0 height 0
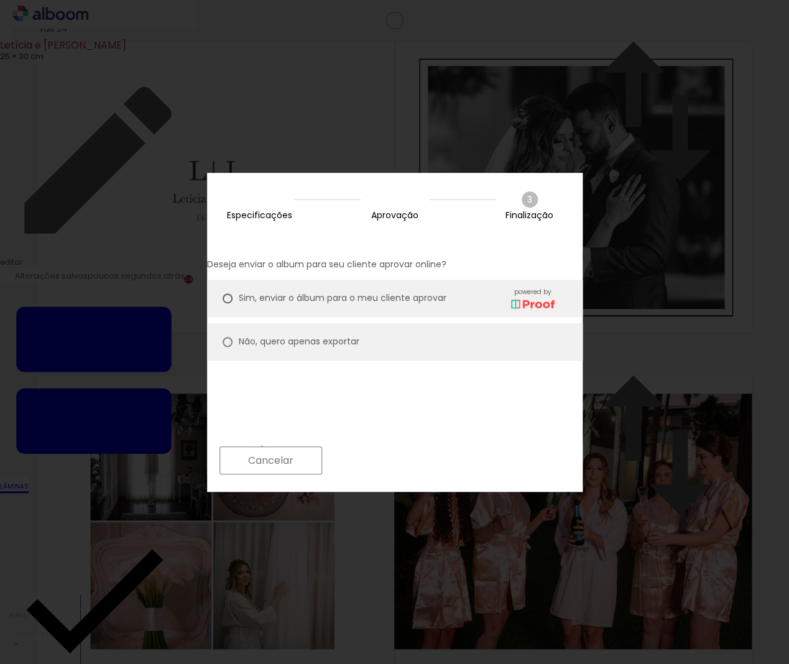
scroll to position [1, 0]
click at [0, 0] on slot "Próximo" at bounding box center [0, 0] width 0 height 0
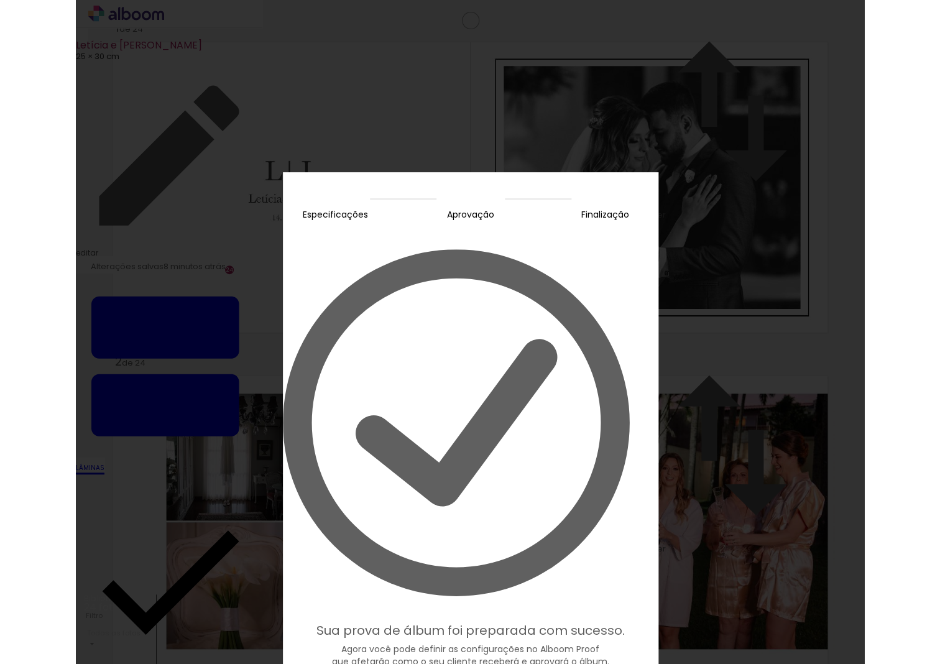
scroll to position [0, 988]
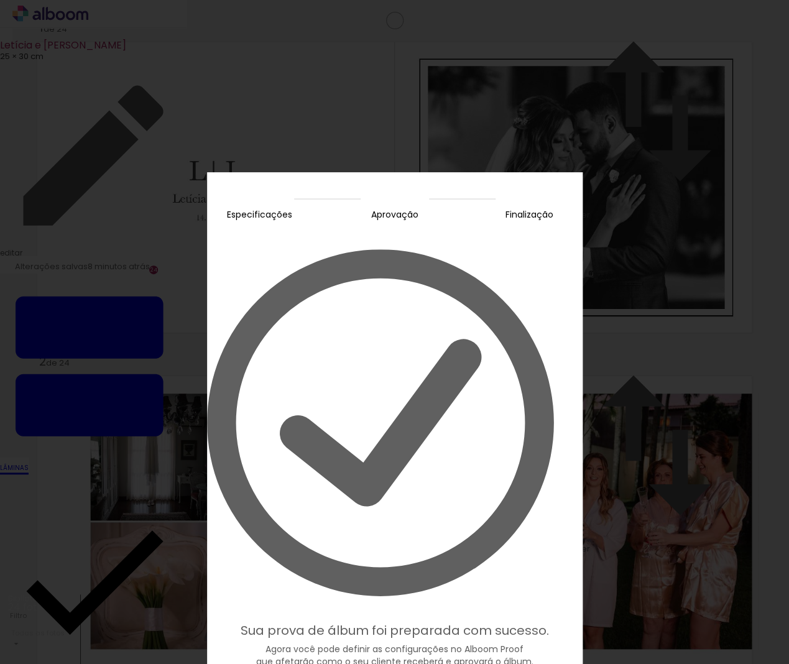
click at [0, 0] on slot "Editar prova" at bounding box center [0, 0] width 0 height 0
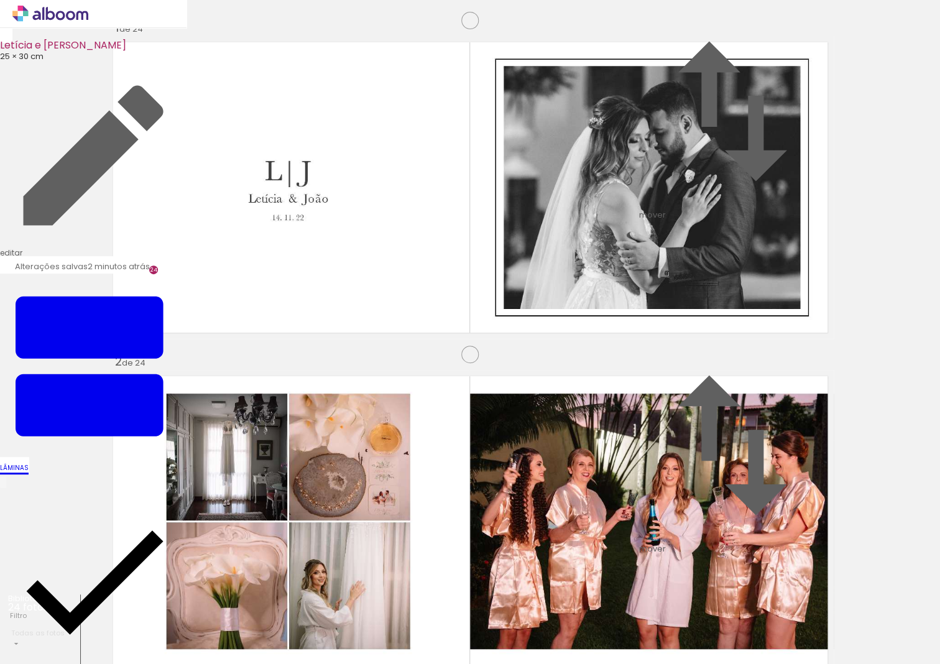
scroll to position [0, 837]
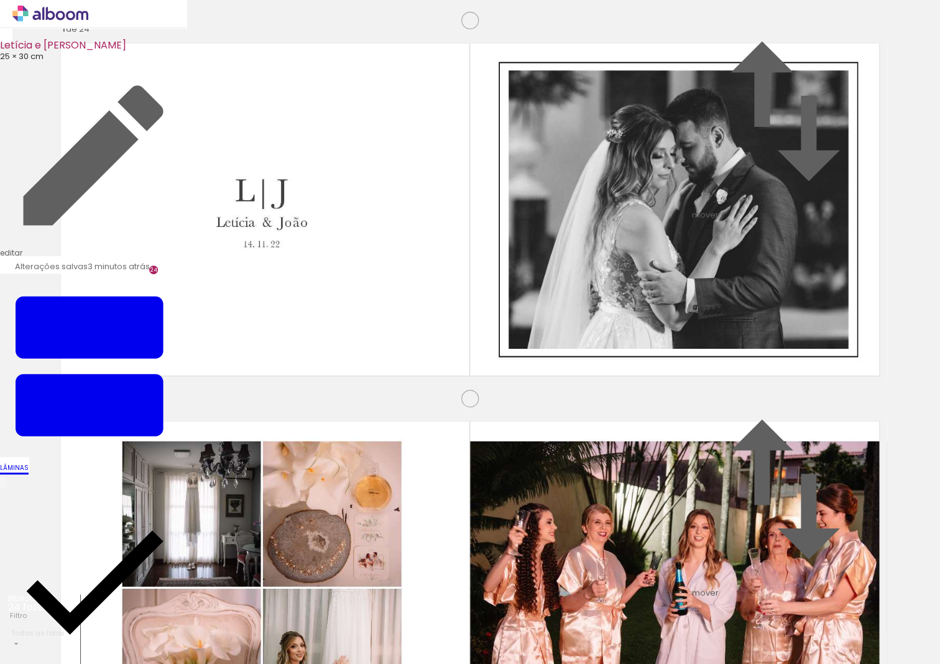
scroll to position [0, 837]
